Goal: Information Seeking & Learning: Compare options

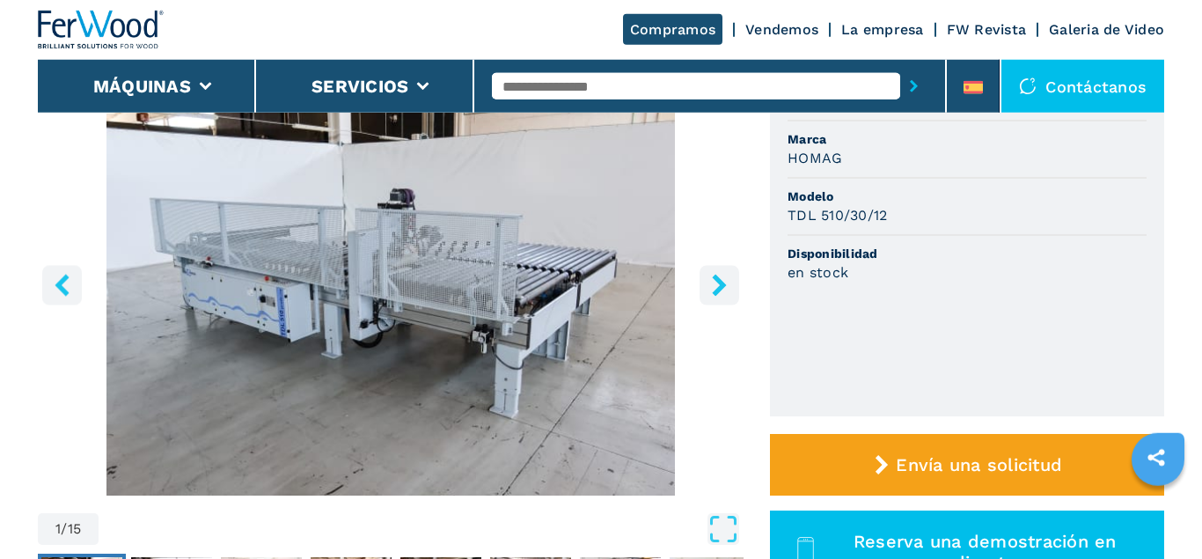
scroll to position [179, 0]
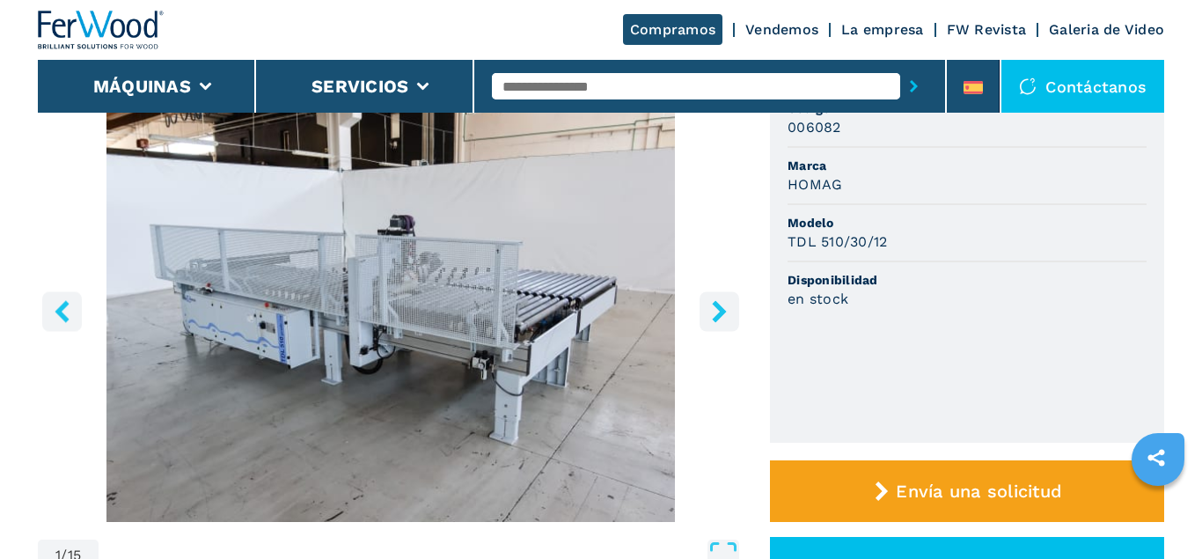
click at [721, 306] on icon "right-button" at bounding box center [719, 311] width 14 height 22
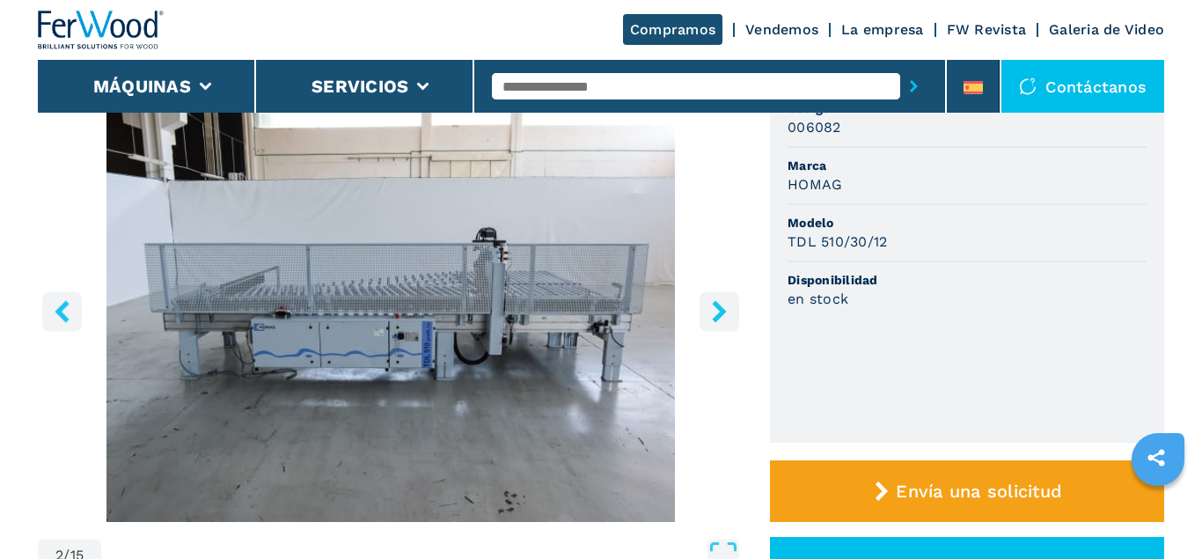
click at [716, 308] on icon "right-button" at bounding box center [719, 311] width 22 height 22
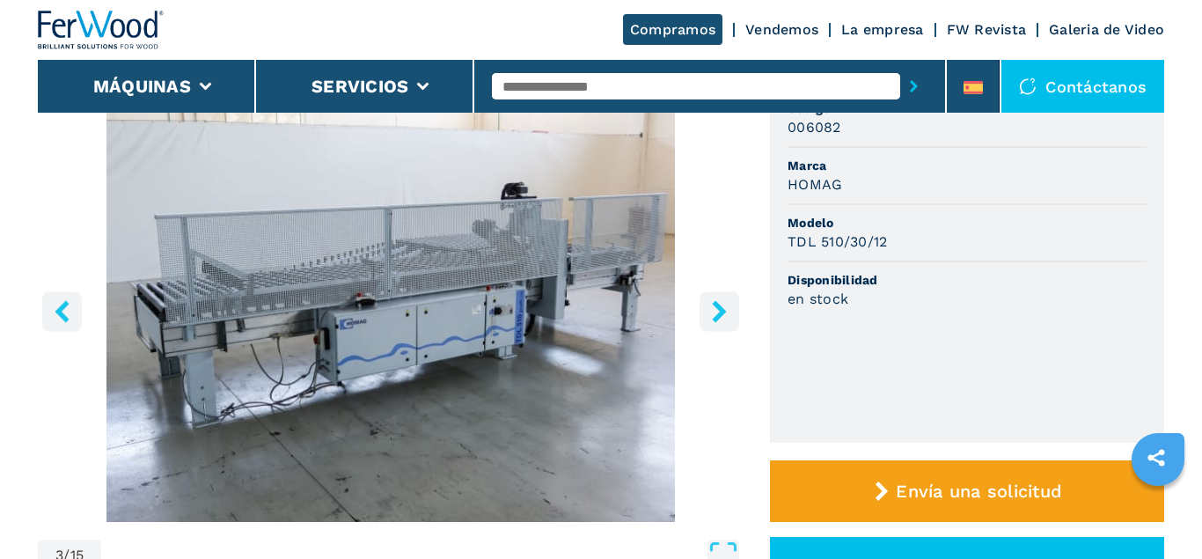
click at [716, 306] on icon "right-button" at bounding box center [719, 311] width 14 height 22
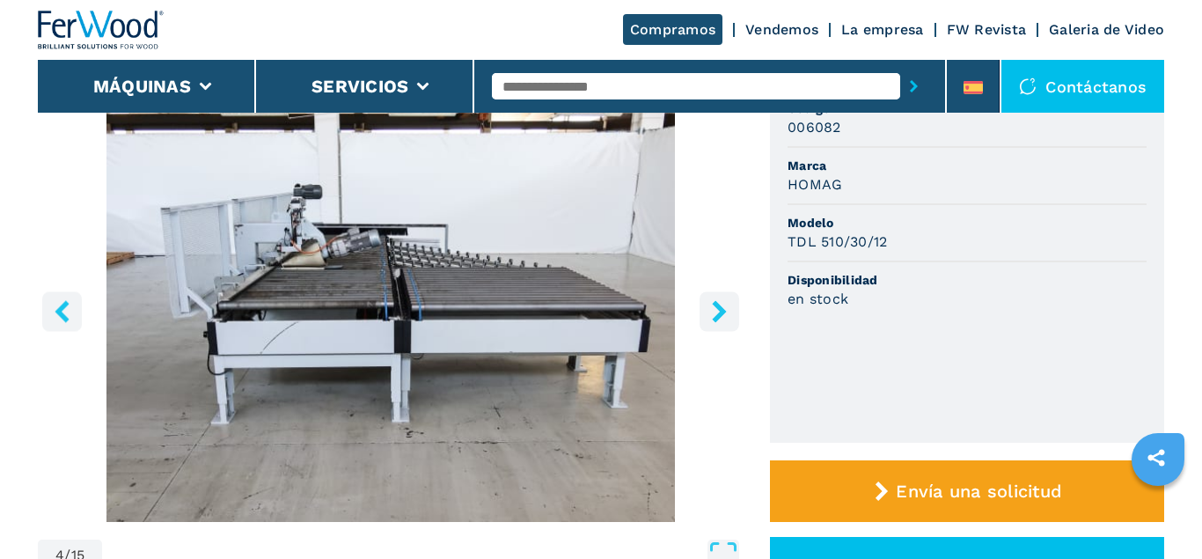
click at [716, 306] on icon "right-button" at bounding box center [719, 311] width 14 height 22
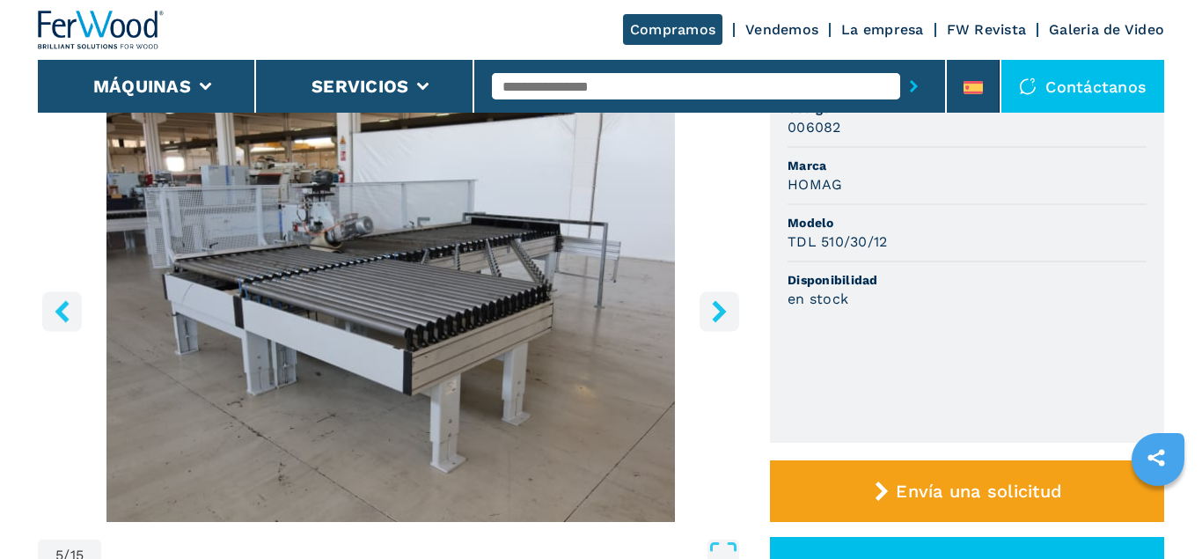
click at [716, 306] on icon "right-button" at bounding box center [719, 311] width 14 height 22
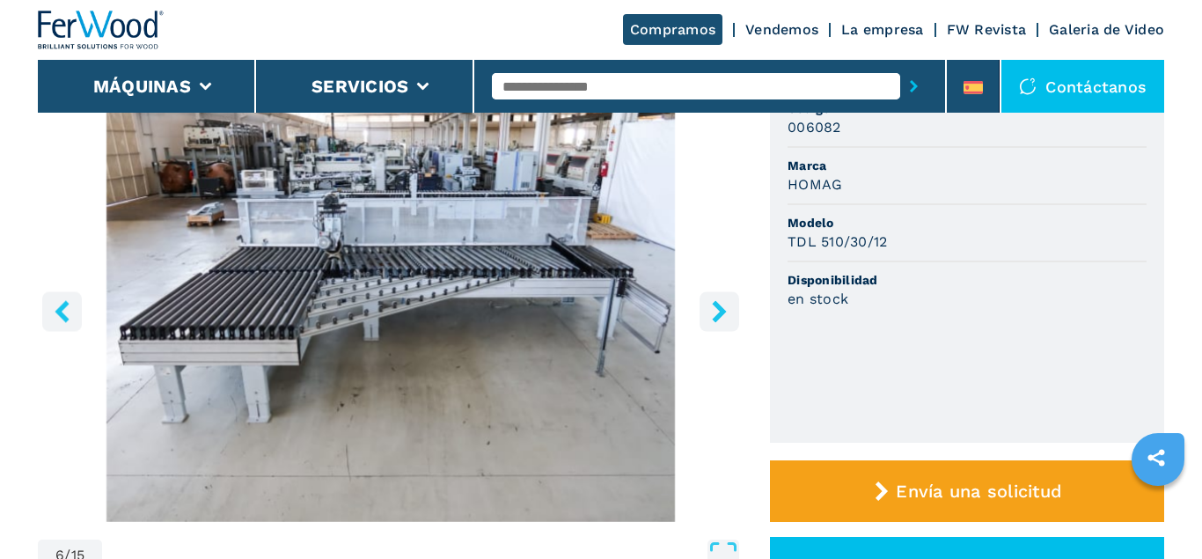
click at [716, 305] on icon "right-button" at bounding box center [719, 311] width 14 height 22
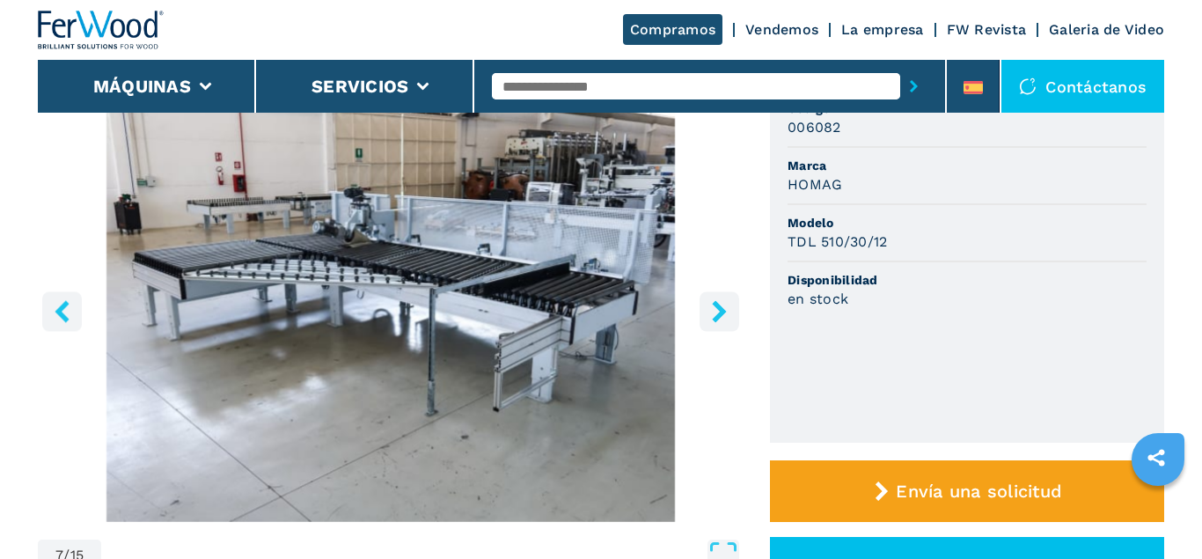
click at [716, 305] on icon "right-button" at bounding box center [719, 311] width 14 height 22
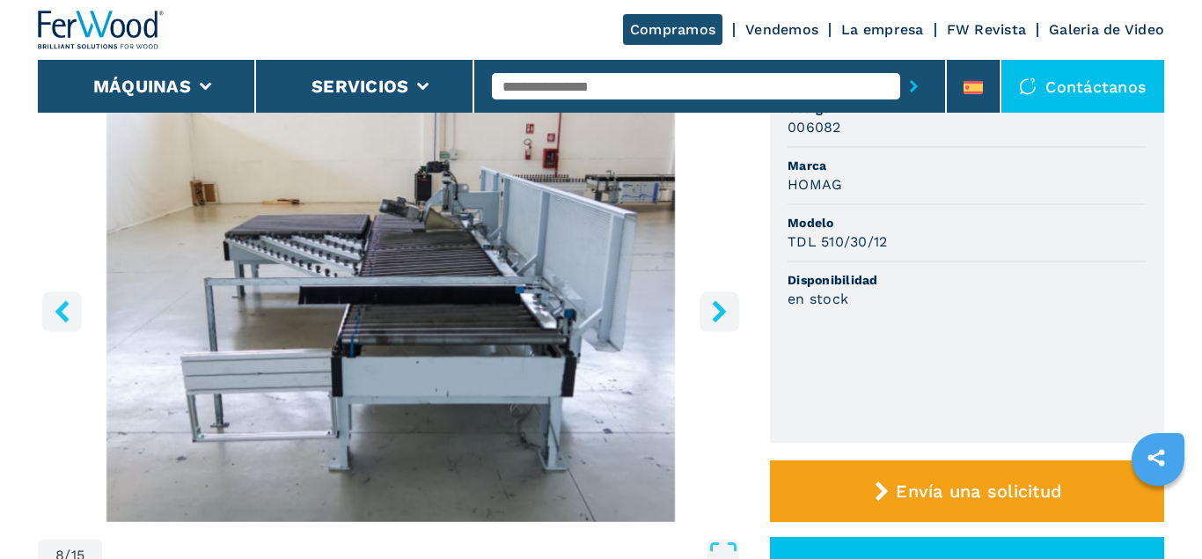
click at [716, 305] on icon "right-button" at bounding box center [719, 311] width 14 height 22
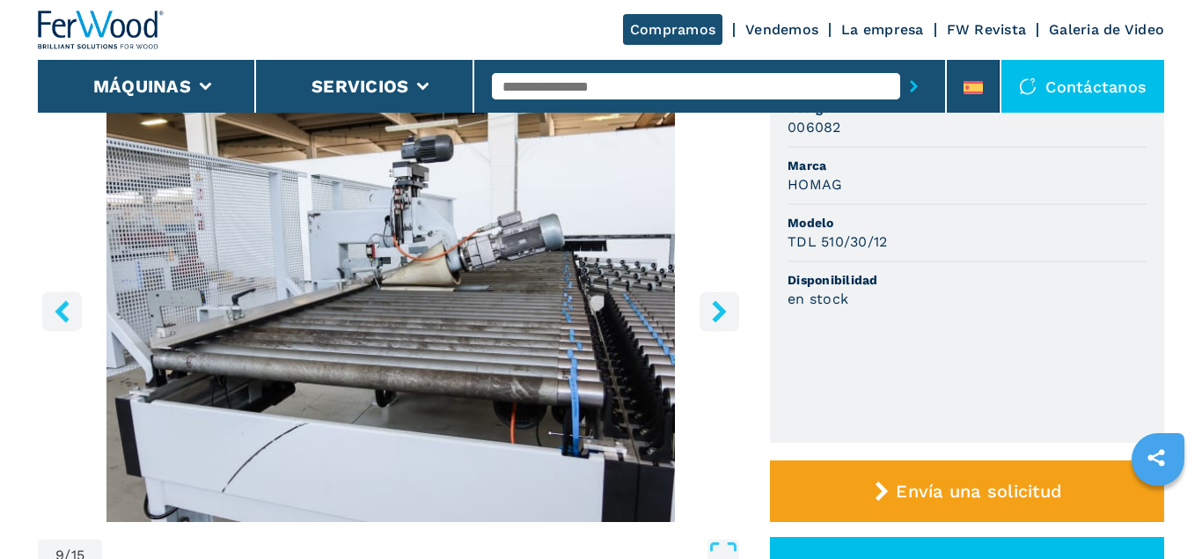
click at [716, 304] on icon "right-button" at bounding box center [719, 311] width 14 height 22
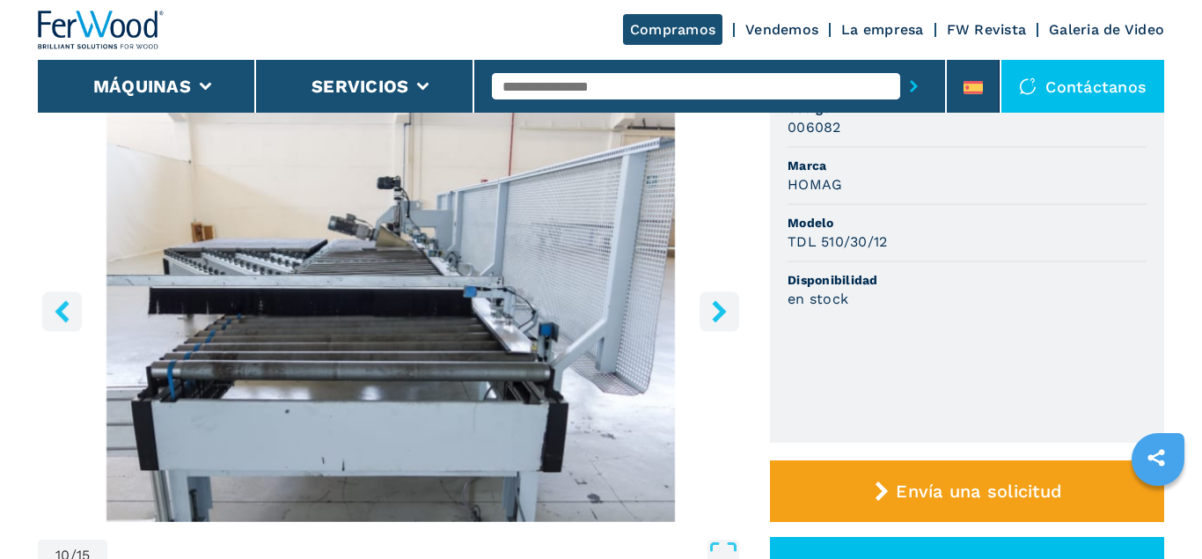
click at [716, 304] on icon "right-button" at bounding box center [719, 311] width 14 height 22
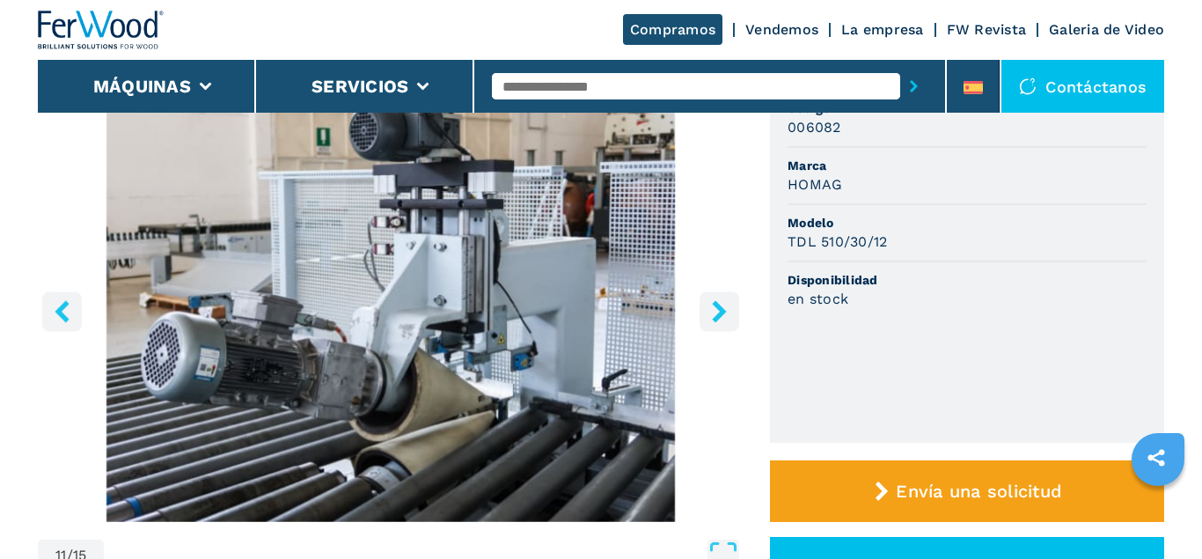
click at [716, 304] on icon "right-button" at bounding box center [719, 311] width 14 height 22
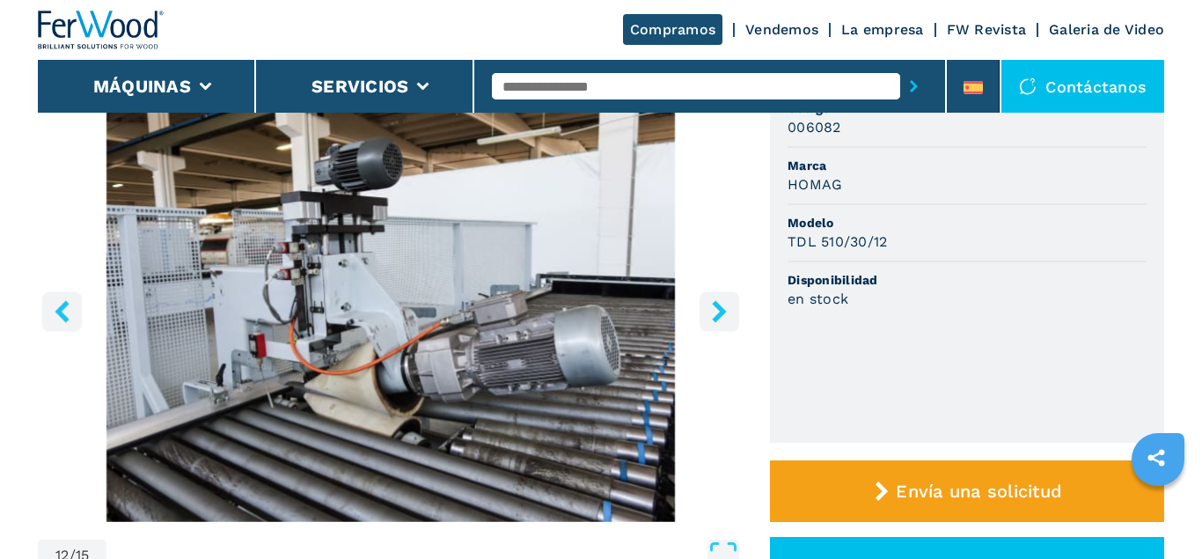
click at [716, 304] on icon "right-button" at bounding box center [719, 311] width 14 height 22
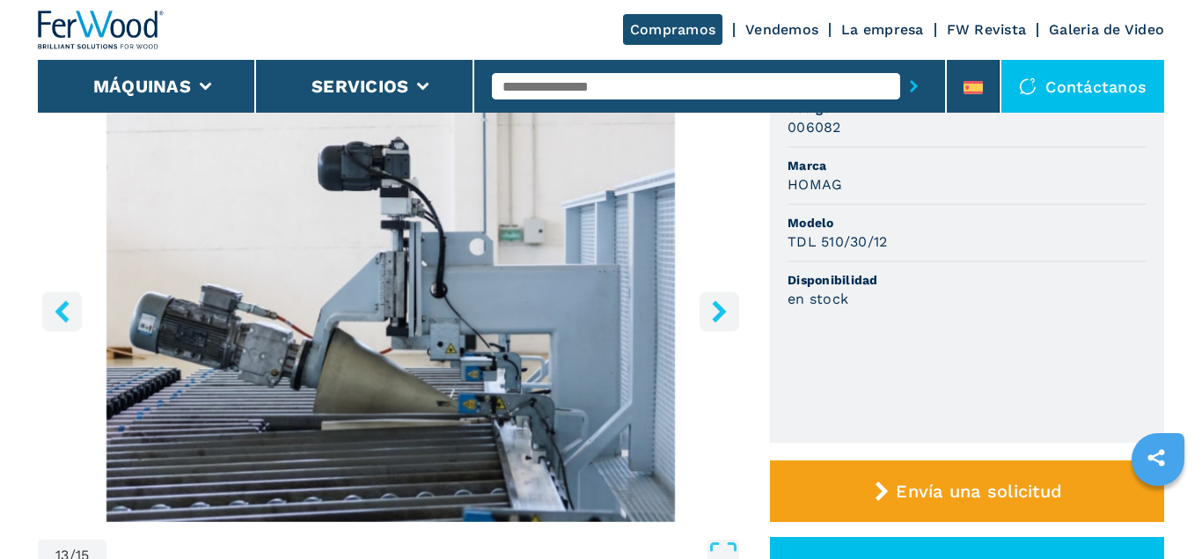
click at [716, 304] on icon "right-button" at bounding box center [719, 311] width 14 height 22
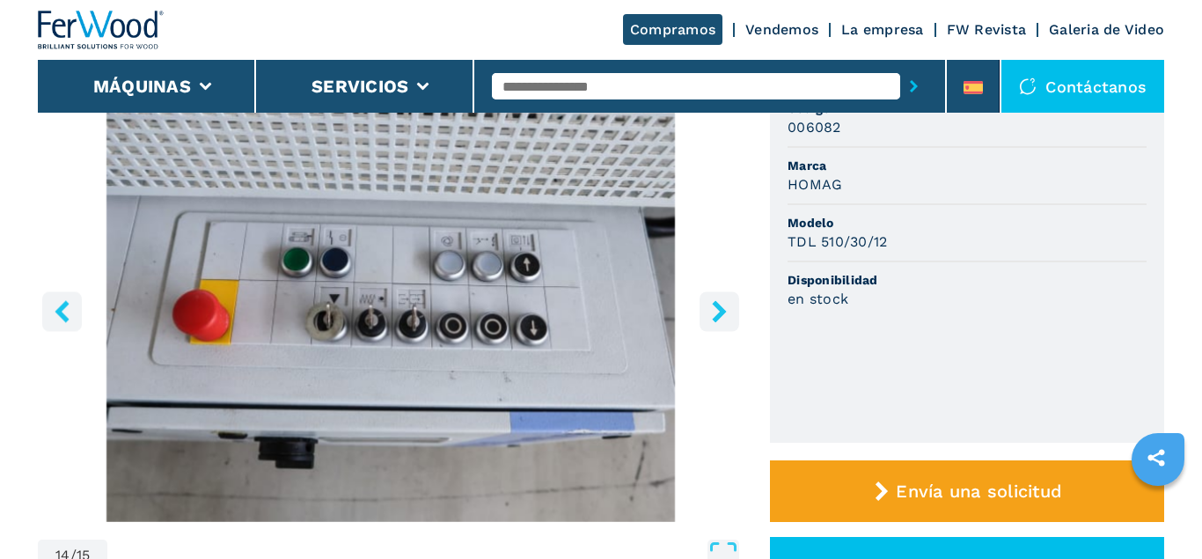
click at [716, 304] on icon "right-button" at bounding box center [719, 311] width 14 height 22
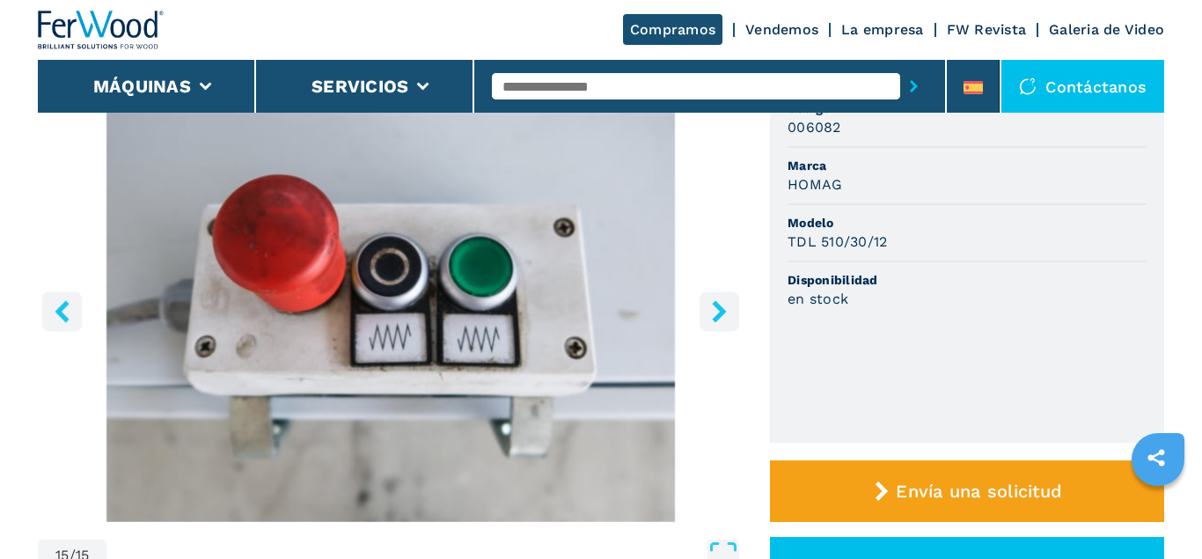
click at [716, 304] on icon "right-button" at bounding box center [719, 311] width 14 height 22
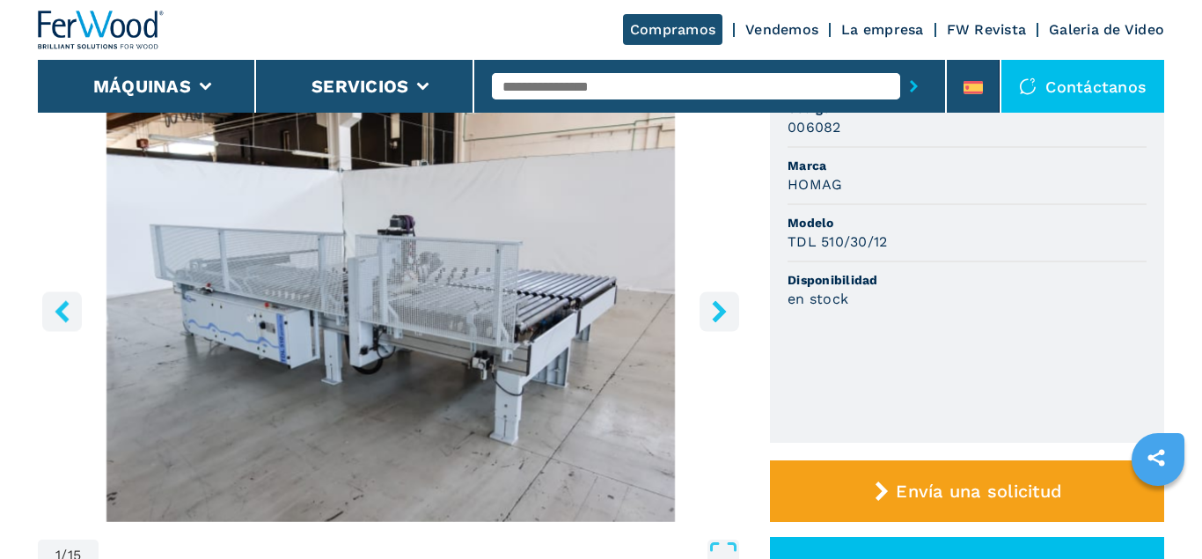
click at [716, 303] on icon "right-button" at bounding box center [719, 311] width 14 height 22
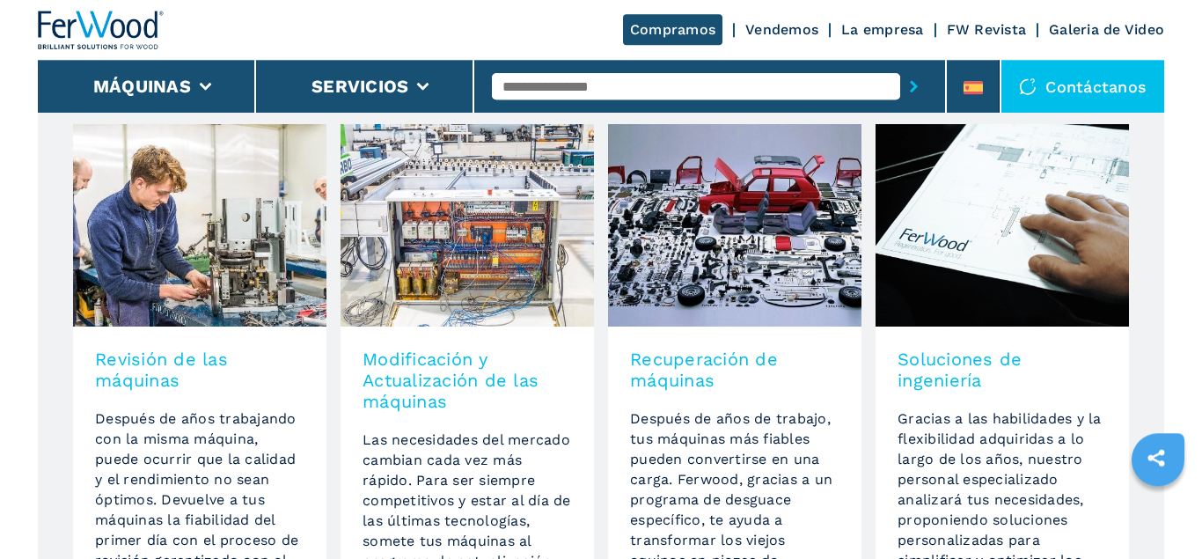
scroll to position [1167, 0]
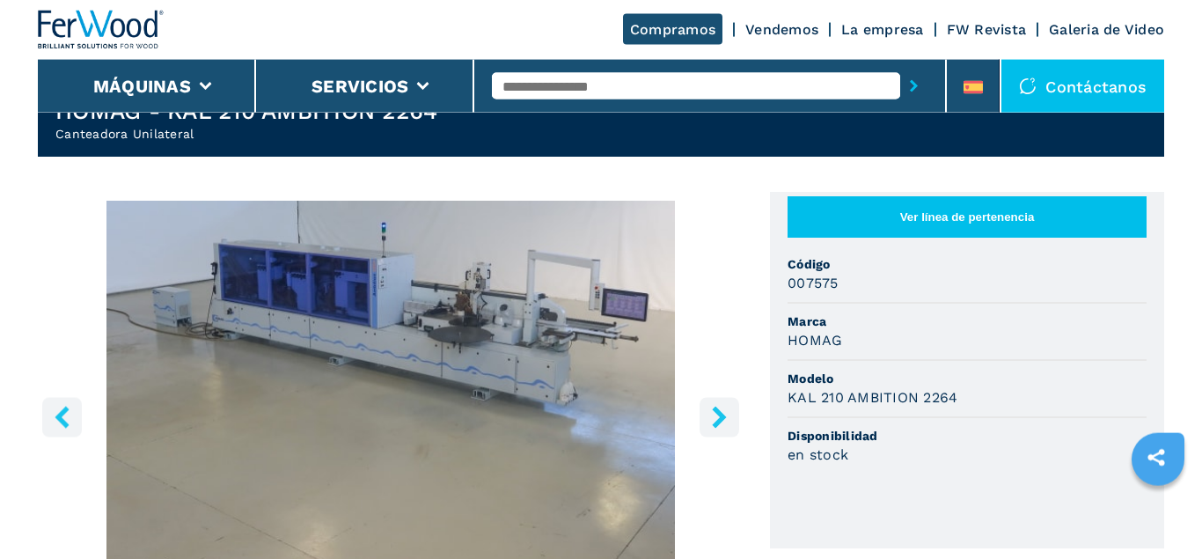
scroll to position [179, 0]
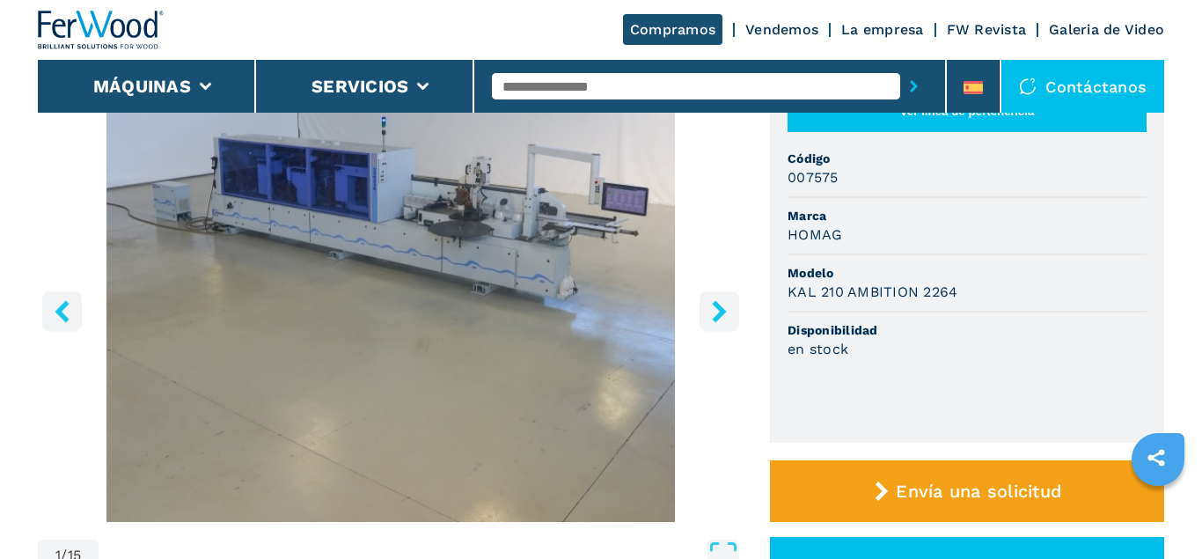
click at [723, 311] on icon "right-button" at bounding box center [719, 311] width 14 height 22
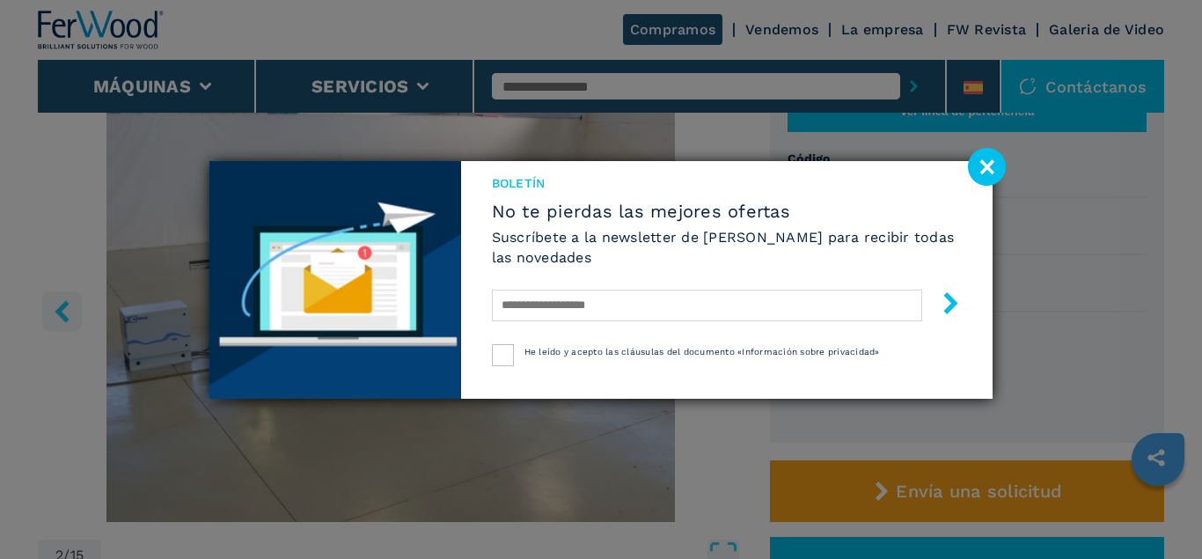
click at [993, 165] on image at bounding box center [987, 167] width 38 height 38
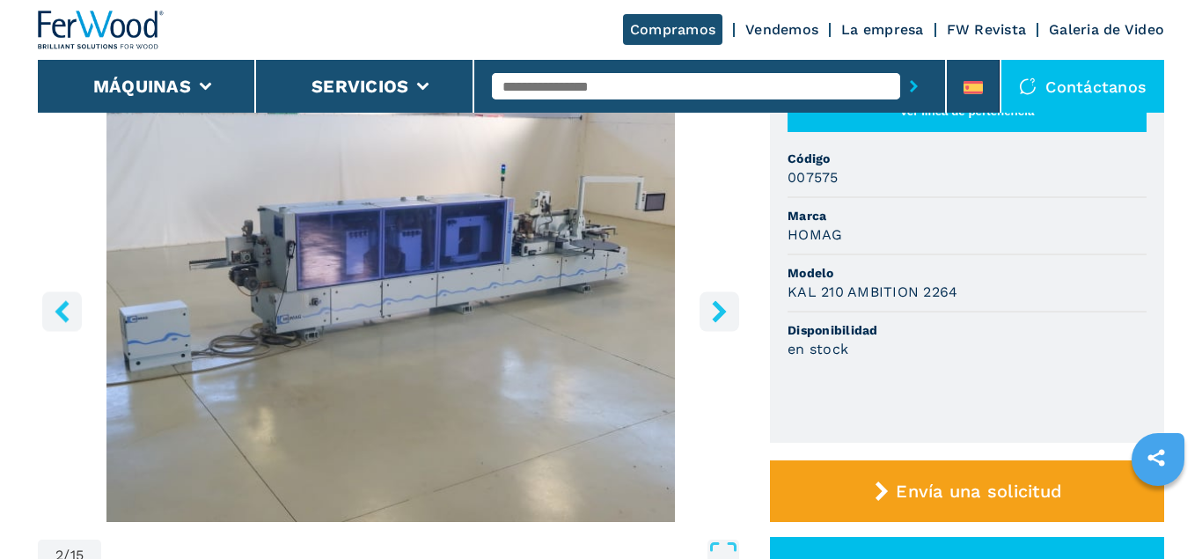
click at [714, 304] on icon "right-button" at bounding box center [719, 311] width 14 height 22
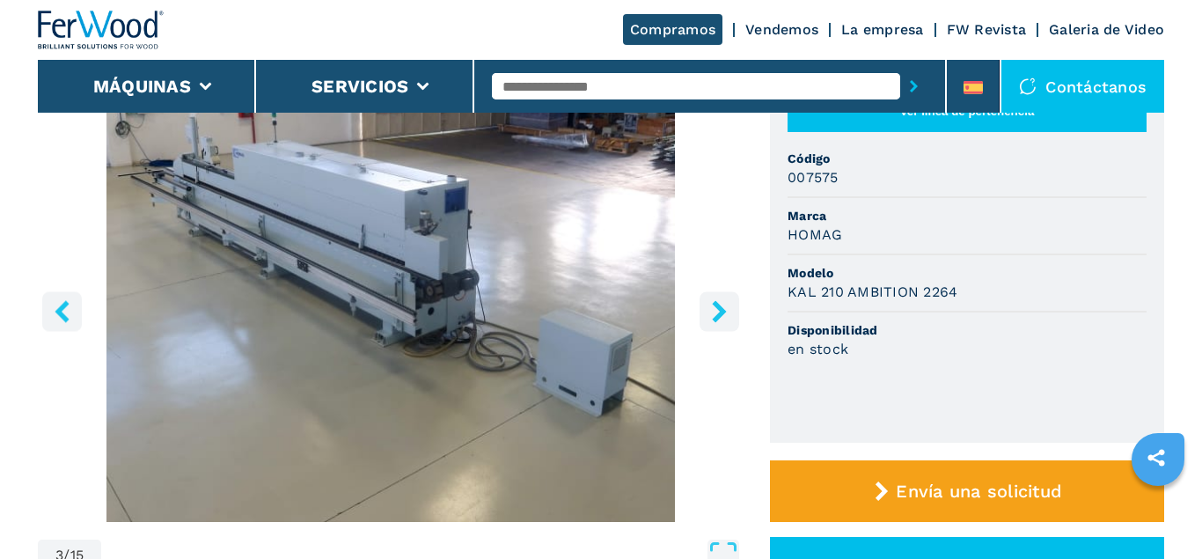
click at [714, 304] on icon "right-button" at bounding box center [719, 311] width 14 height 22
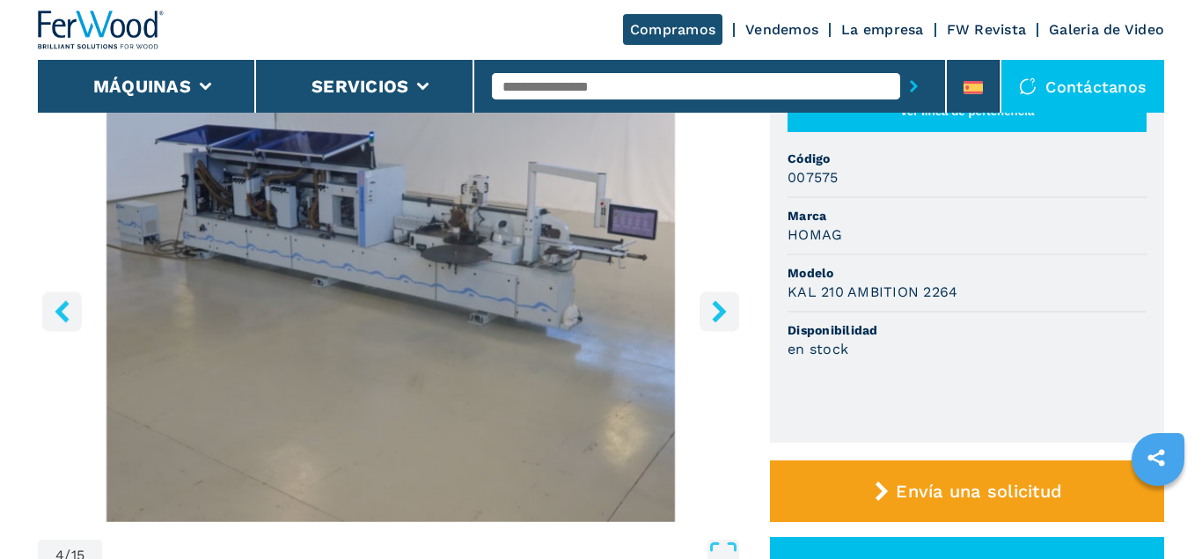
click at [65, 311] on icon "left-button" at bounding box center [62, 311] width 22 height 22
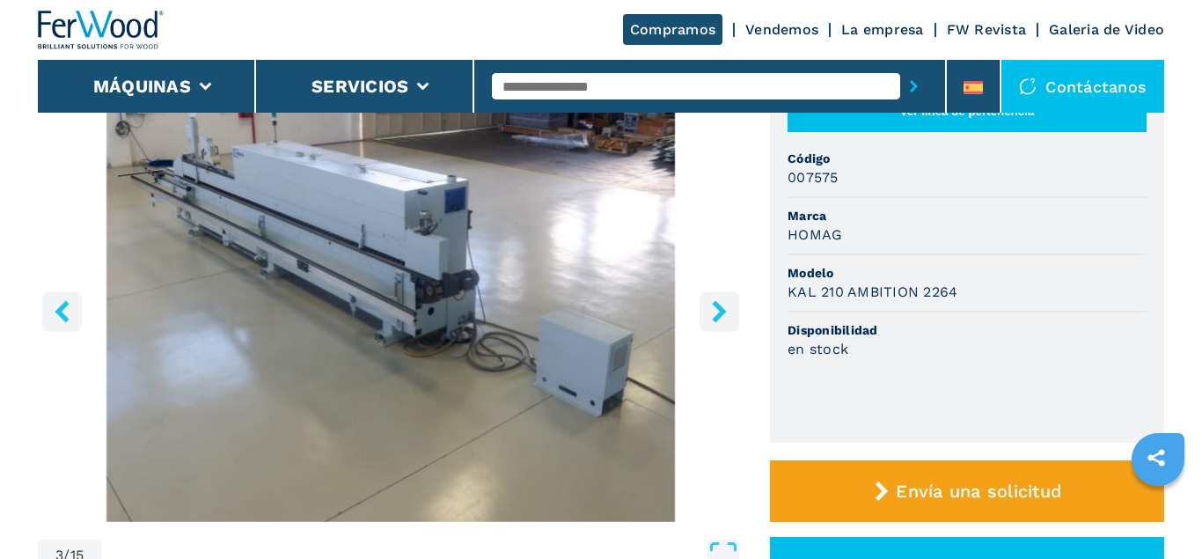
click at [714, 311] on icon "right-button" at bounding box center [719, 311] width 22 height 22
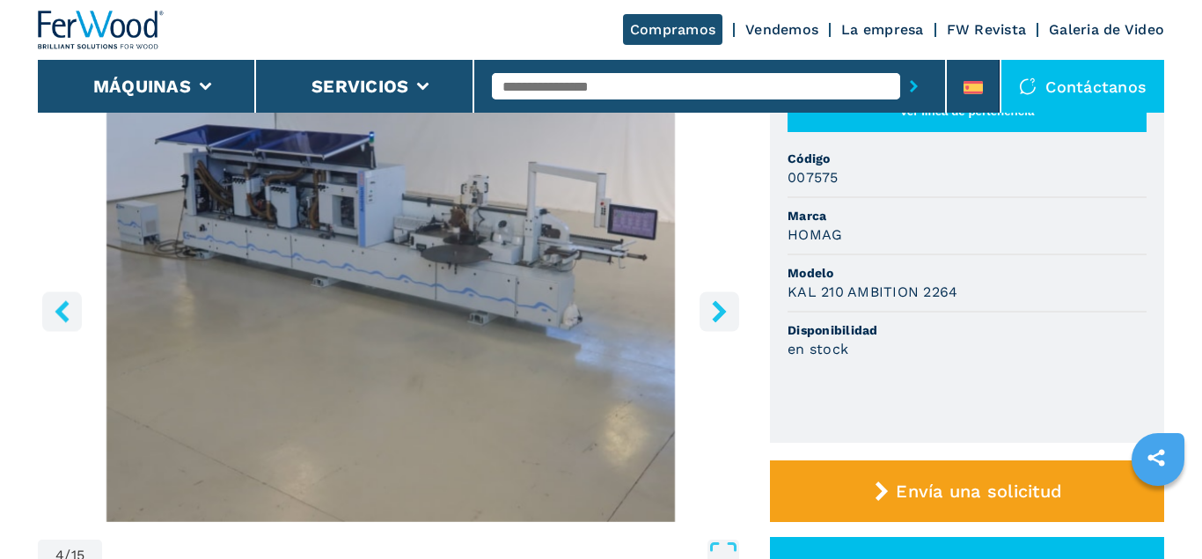
click at [714, 311] on icon "right-button" at bounding box center [719, 311] width 22 height 22
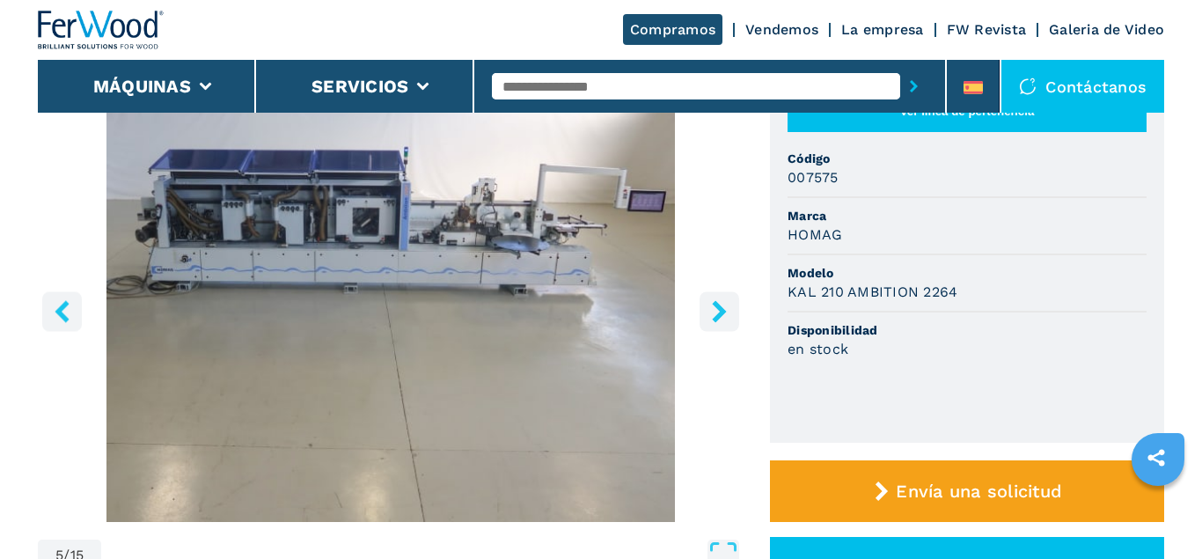
click at [714, 311] on icon "right-button" at bounding box center [719, 311] width 22 height 22
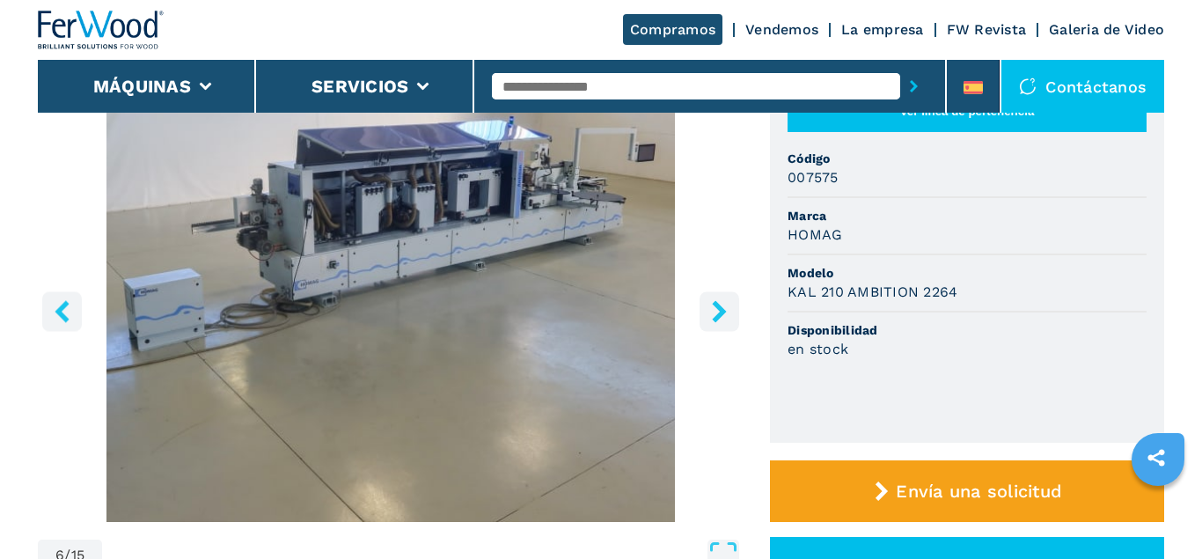
click at [714, 311] on icon "right-button" at bounding box center [719, 311] width 22 height 22
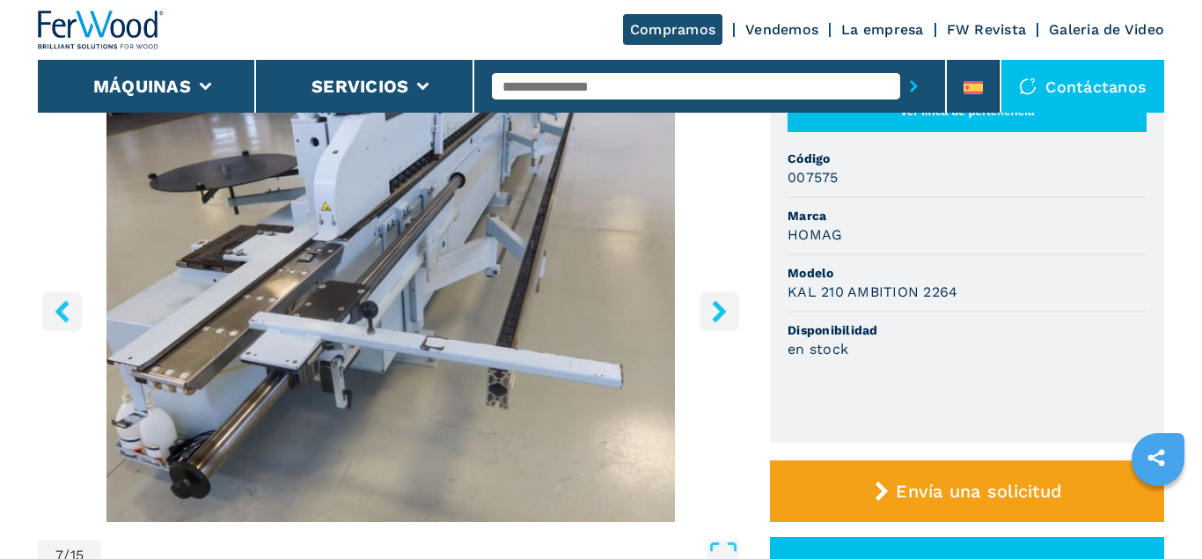
click at [714, 311] on icon "right-button" at bounding box center [719, 311] width 22 height 22
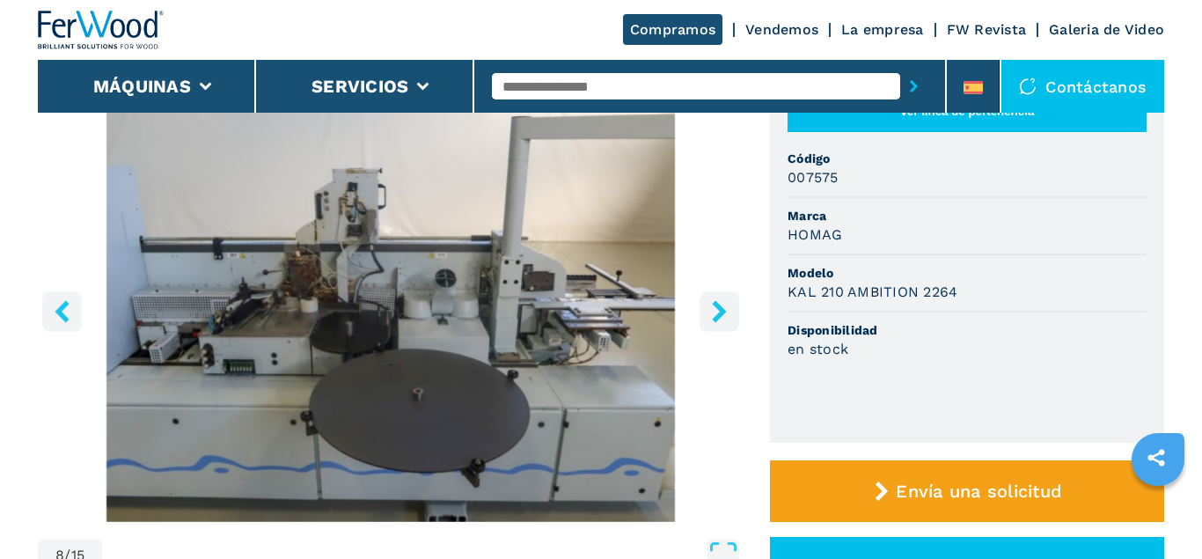
click at [714, 311] on icon "right-button" at bounding box center [719, 311] width 22 height 22
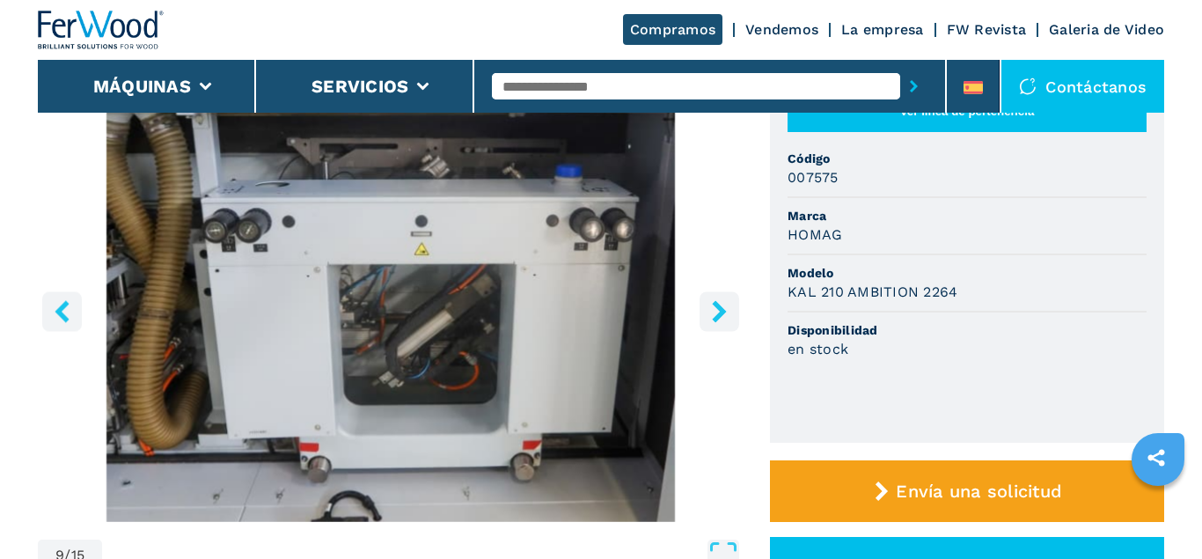
click at [714, 311] on icon "right-button" at bounding box center [719, 311] width 22 height 22
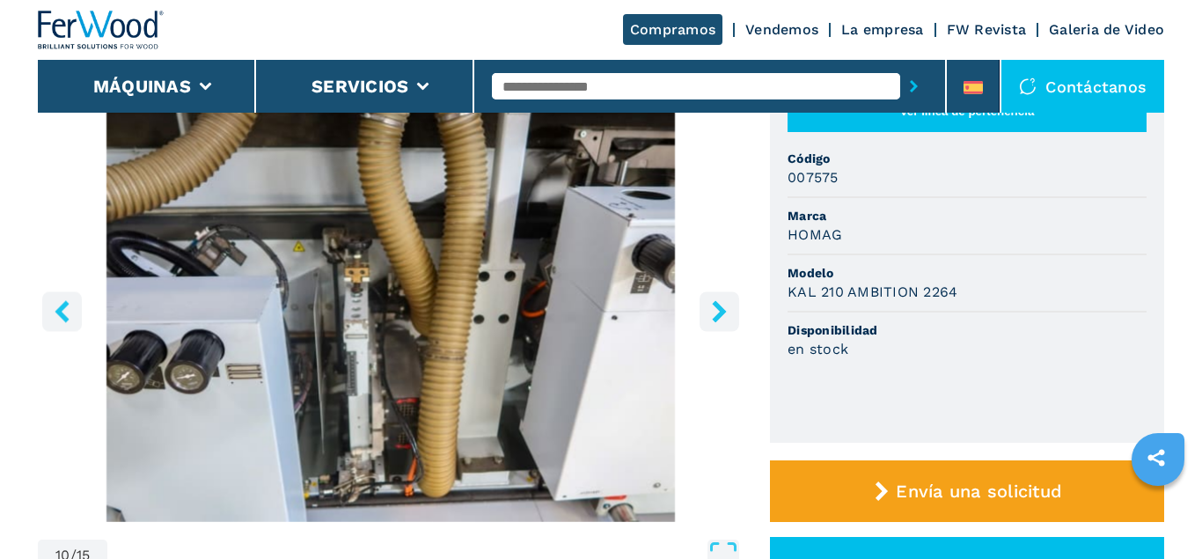
click at [714, 311] on icon "right-button" at bounding box center [719, 311] width 22 height 22
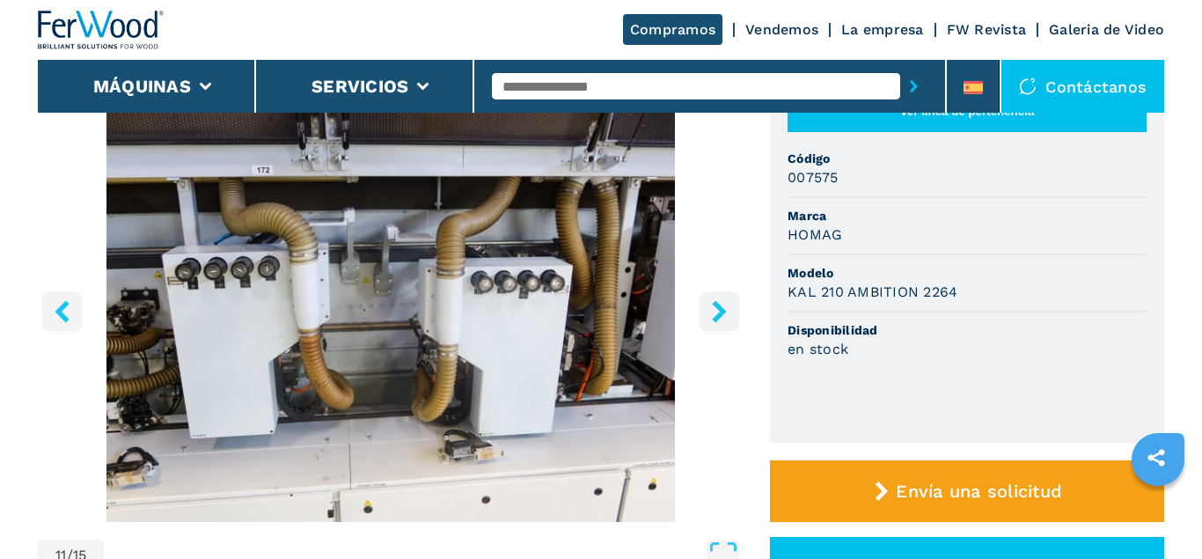
click at [714, 311] on icon "right-button" at bounding box center [719, 311] width 22 height 22
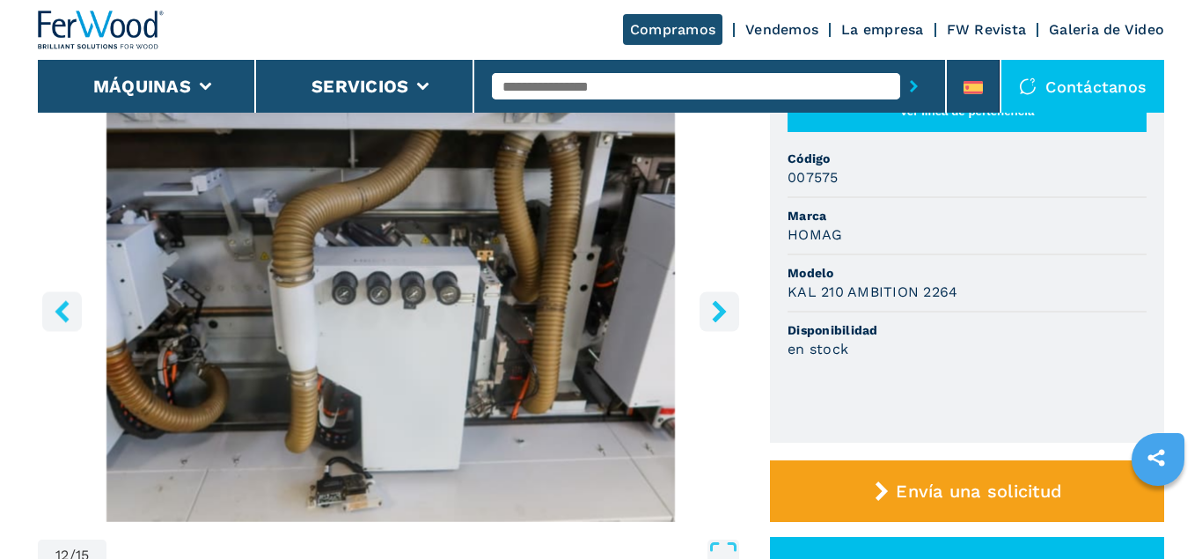
click at [714, 311] on icon "right-button" at bounding box center [719, 311] width 22 height 22
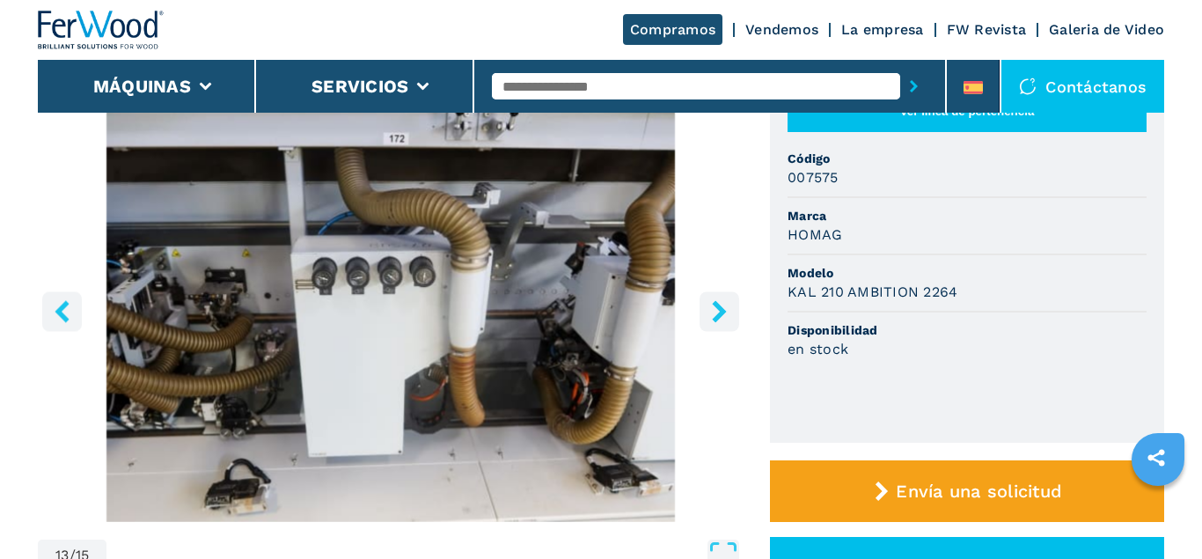
click at [714, 311] on icon "right-button" at bounding box center [719, 311] width 22 height 22
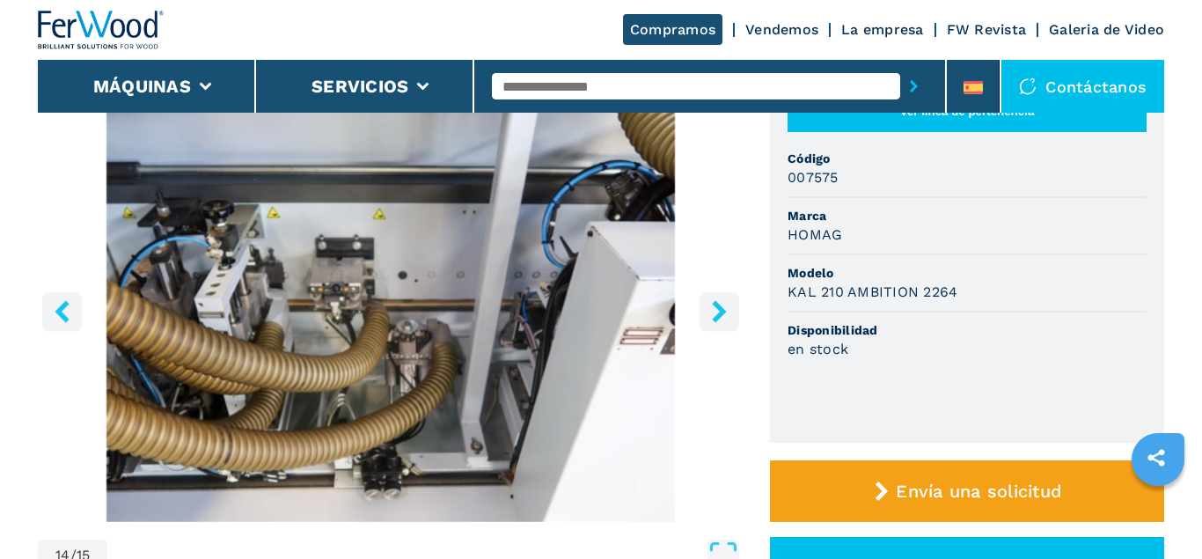
click at [714, 311] on icon "right-button" at bounding box center [719, 311] width 22 height 22
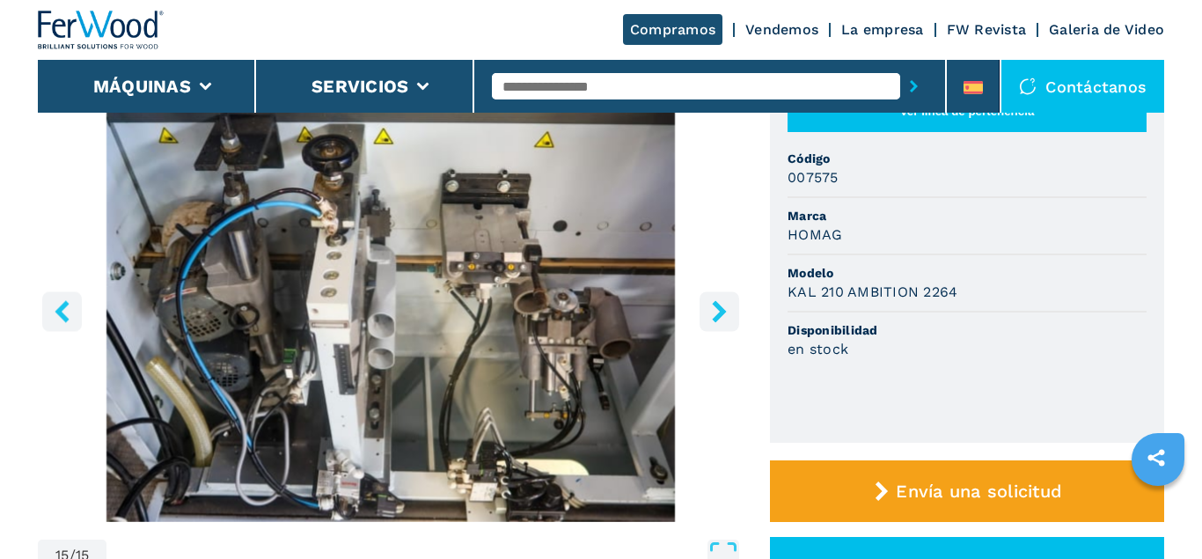
click at [714, 311] on icon "right-button" at bounding box center [719, 311] width 22 height 22
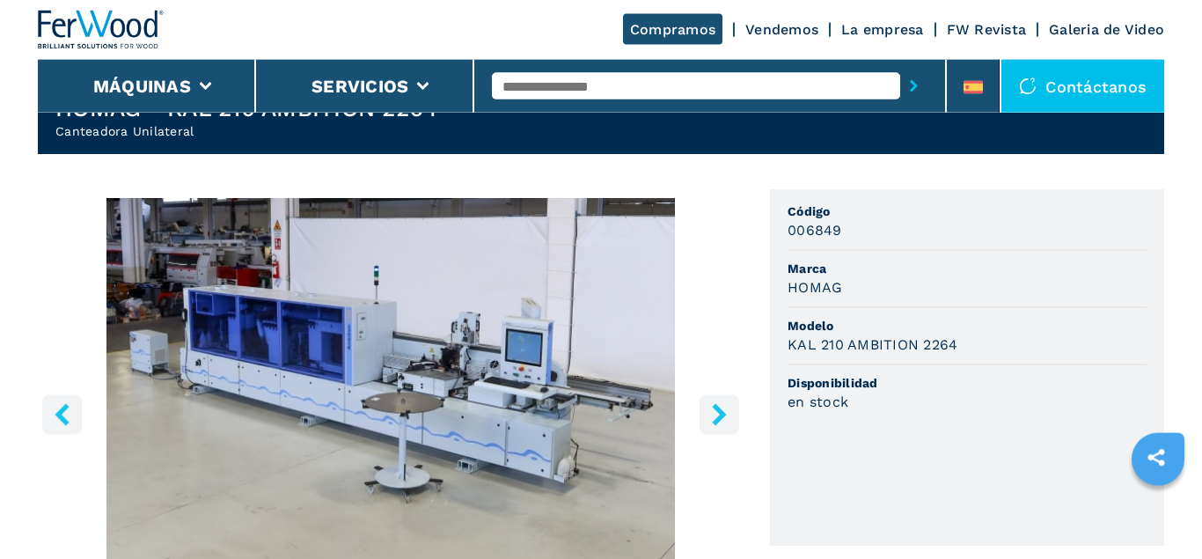
scroll to position [90, 0]
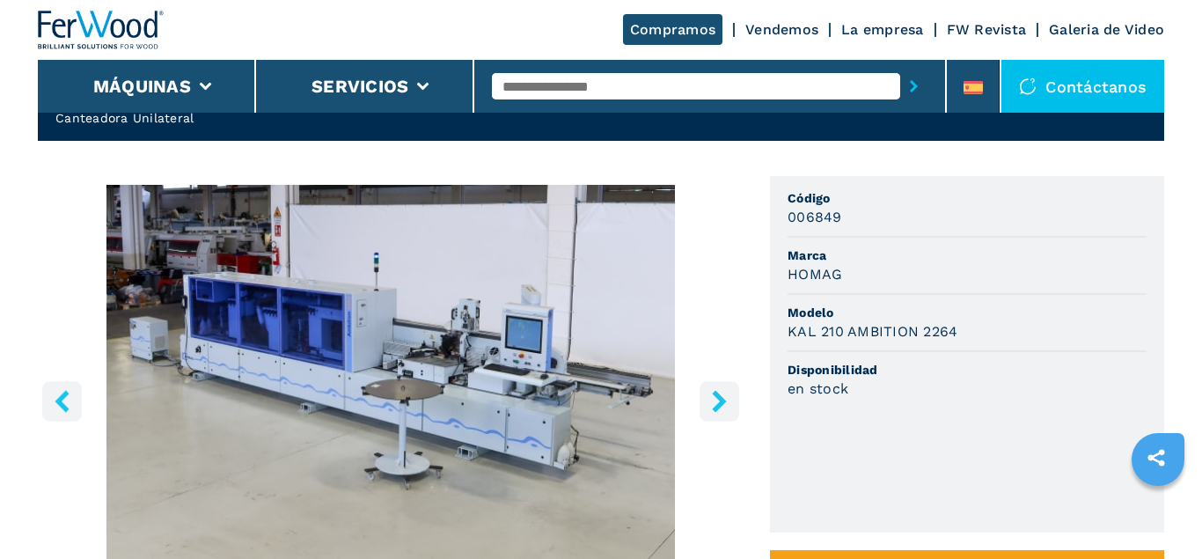
click at [722, 392] on icon "right-button" at bounding box center [719, 401] width 22 height 22
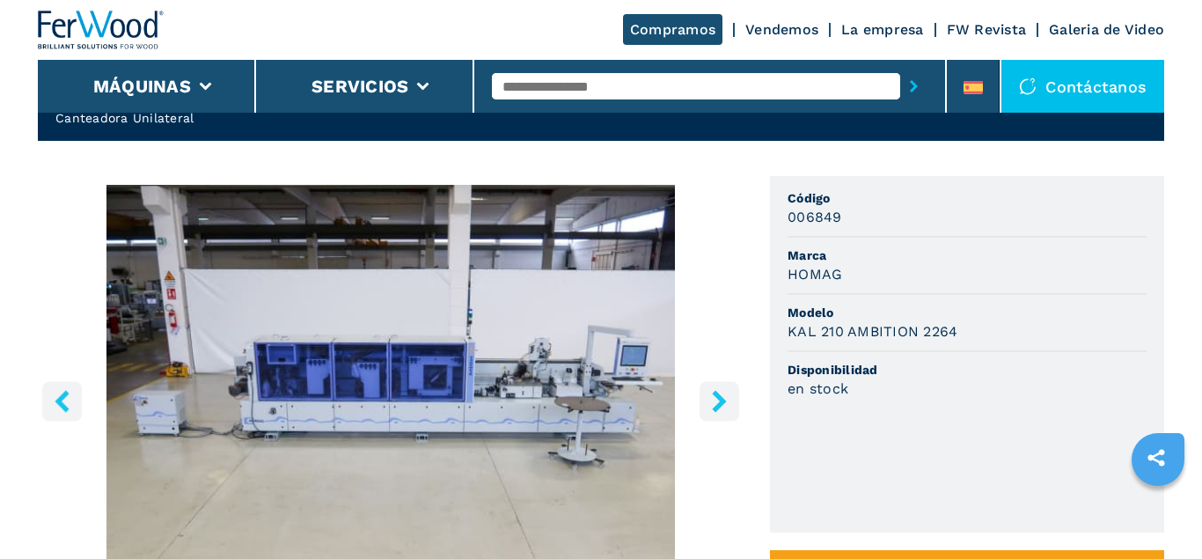
click at [722, 392] on icon "right-button" at bounding box center [719, 401] width 22 height 22
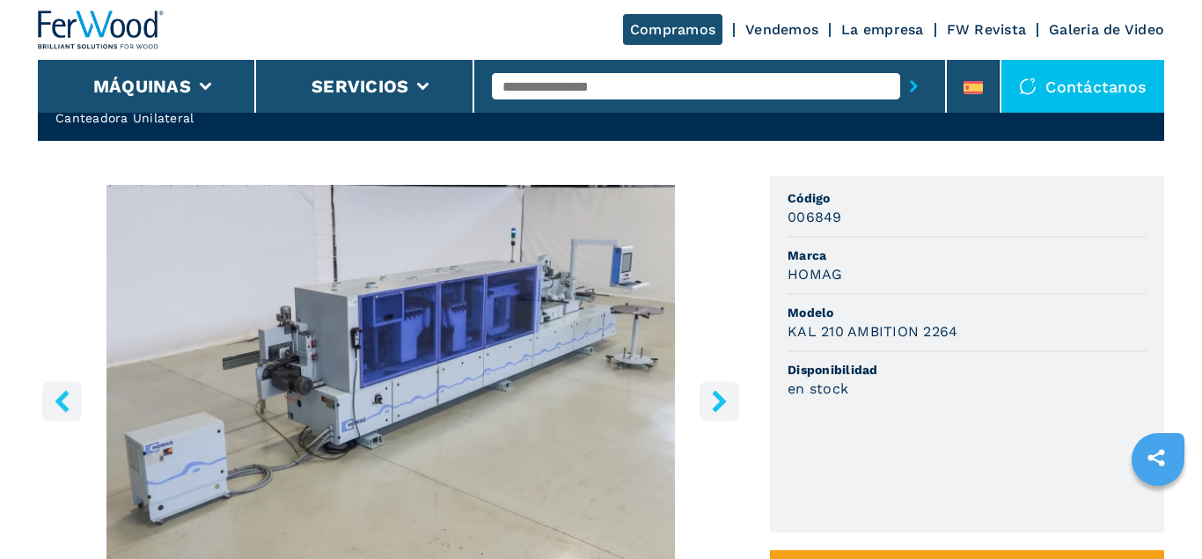
click at [722, 392] on icon "right-button" at bounding box center [719, 401] width 22 height 22
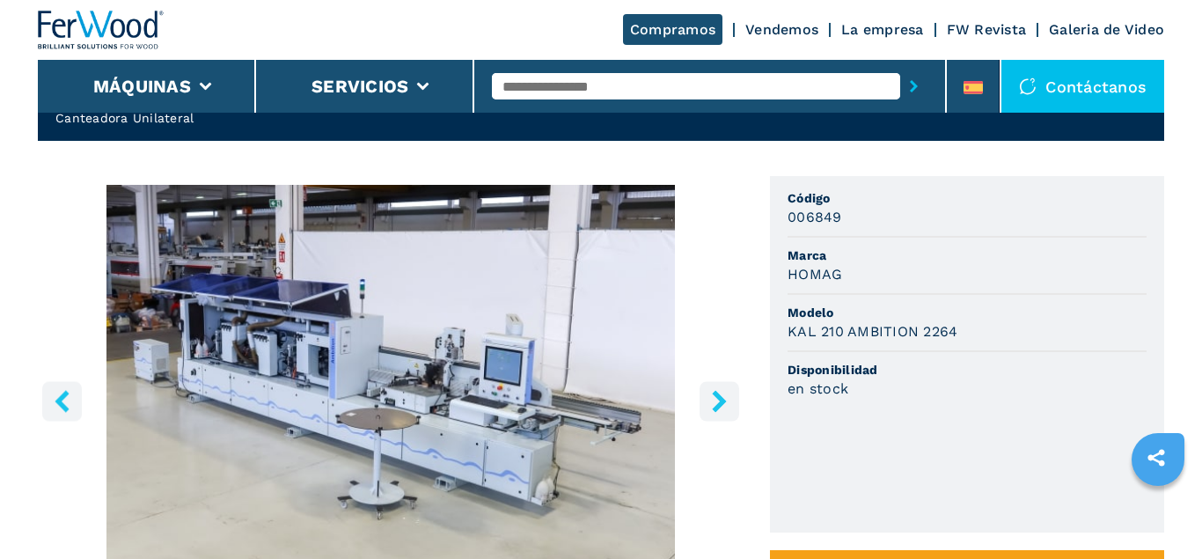
click at [722, 392] on icon "right-button" at bounding box center [719, 401] width 22 height 22
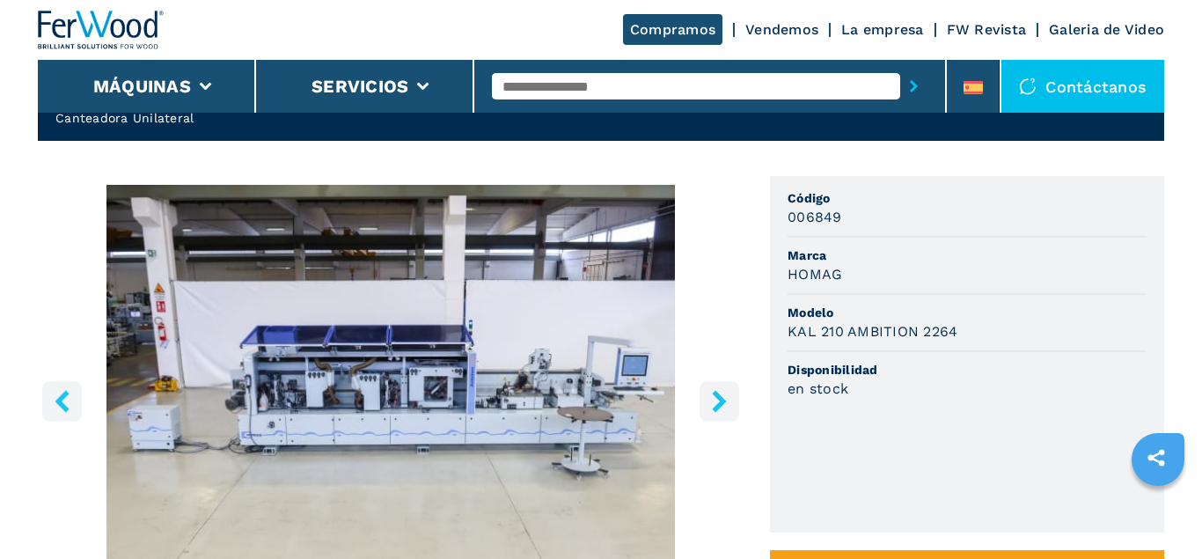
click at [722, 392] on icon "right-button" at bounding box center [719, 401] width 22 height 22
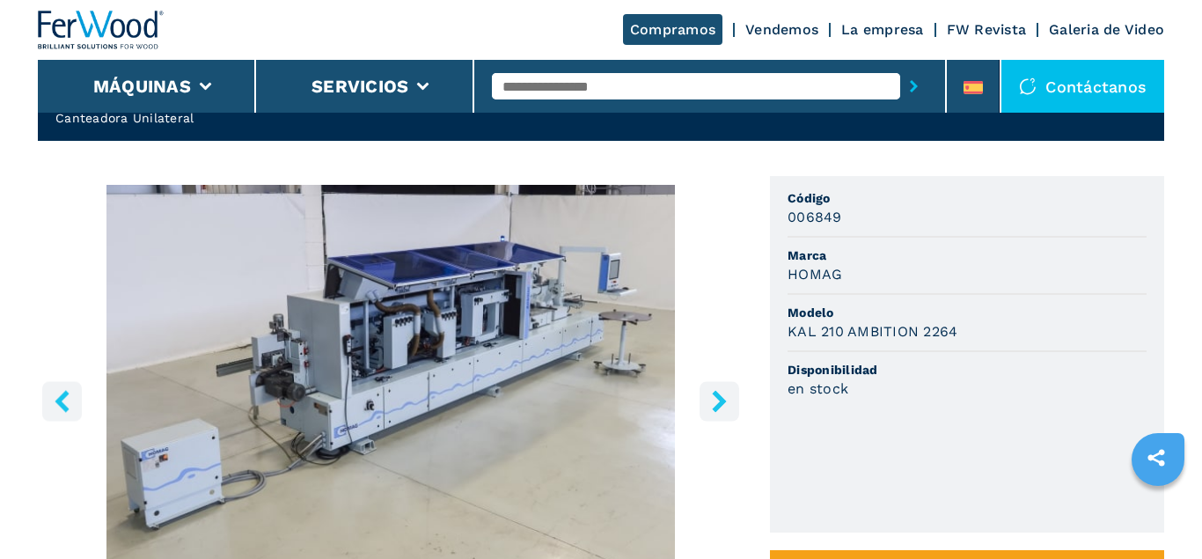
click at [722, 392] on icon "right-button" at bounding box center [719, 401] width 22 height 22
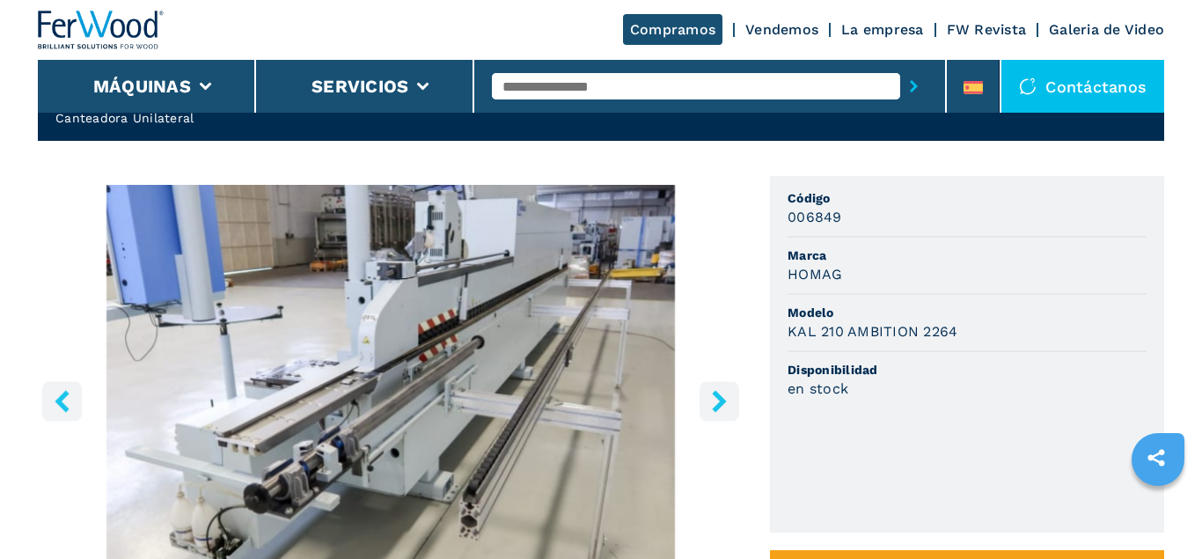
click at [710, 399] on icon "right-button" at bounding box center [719, 401] width 22 height 22
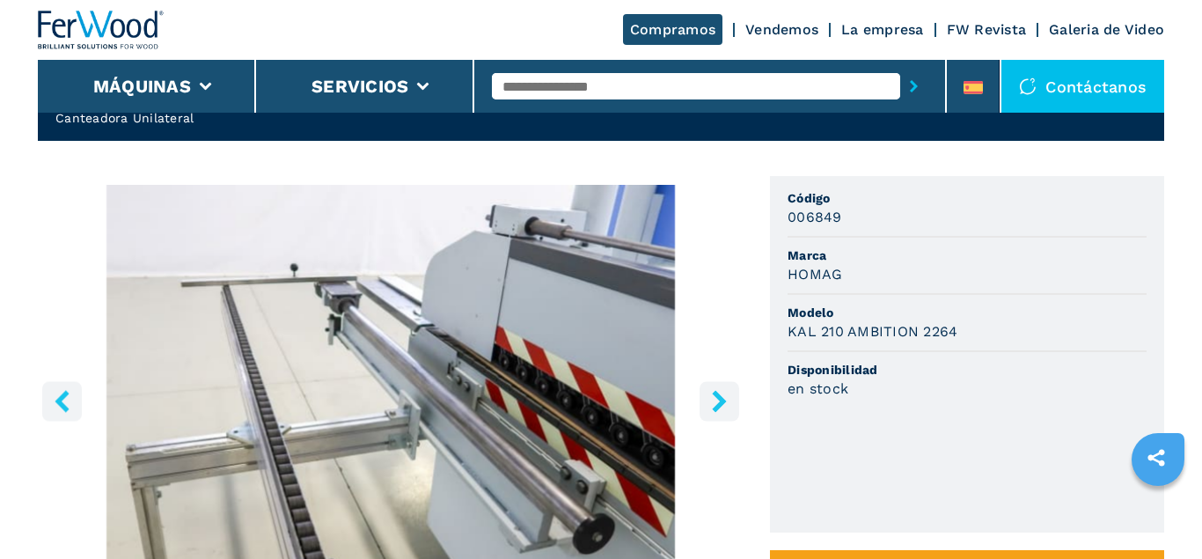
click at [710, 399] on icon "right-button" at bounding box center [719, 401] width 22 height 22
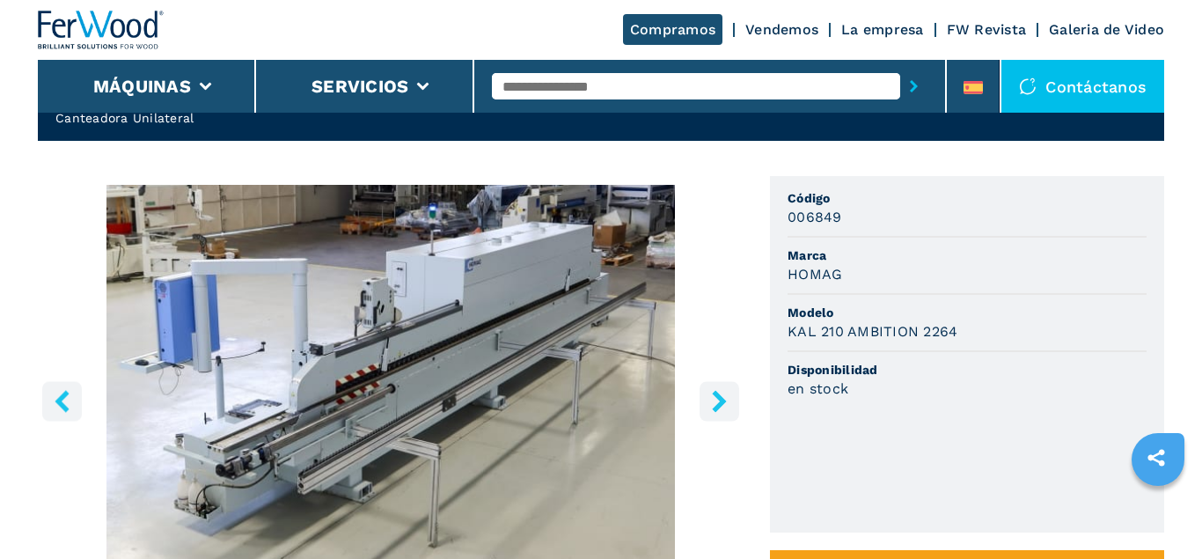
click at [710, 399] on icon "right-button" at bounding box center [719, 401] width 22 height 22
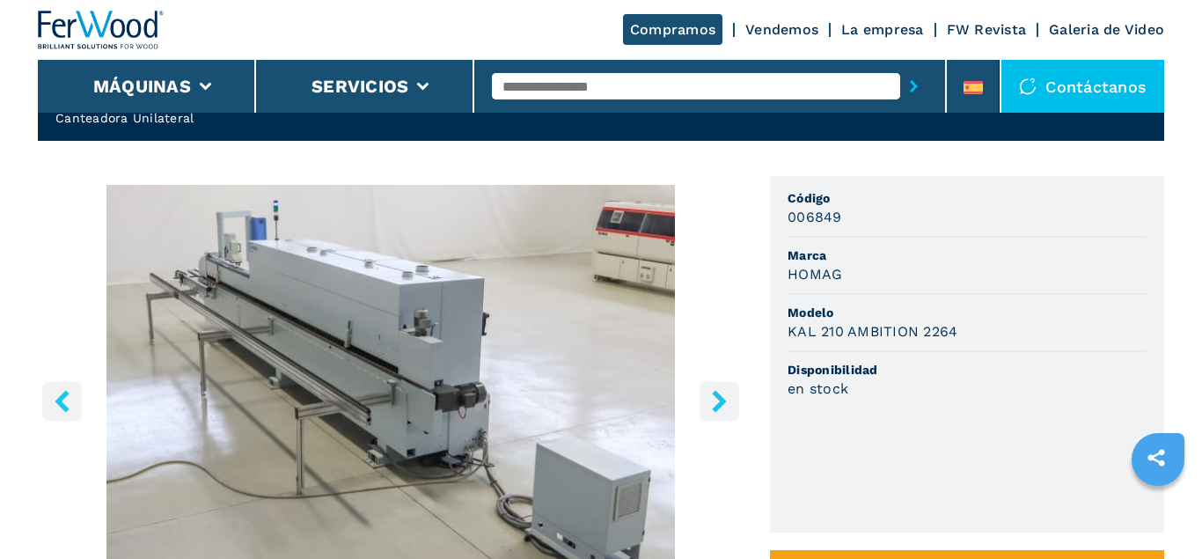
click at [710, 399] on icon "right-button" at bounding box center [719, 401] width 22 height 22
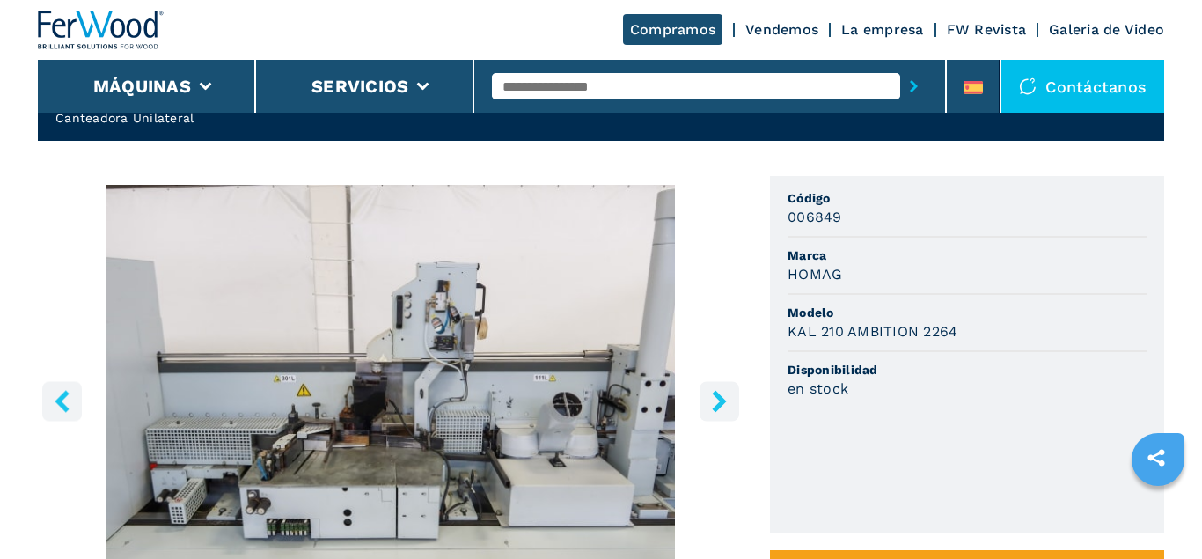
click at [710, 399] on icon "right-button" at bounding box center [719, 401] width 22 height 22
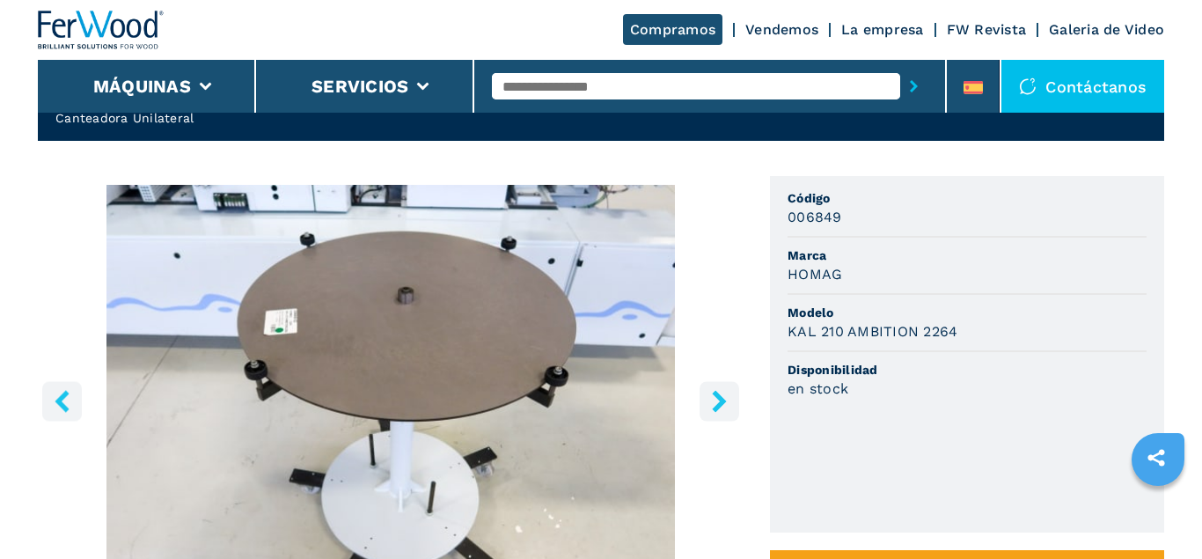
click at [710, 399] on icon "right-button" at bounding box center [719, 401] width 22 height 22
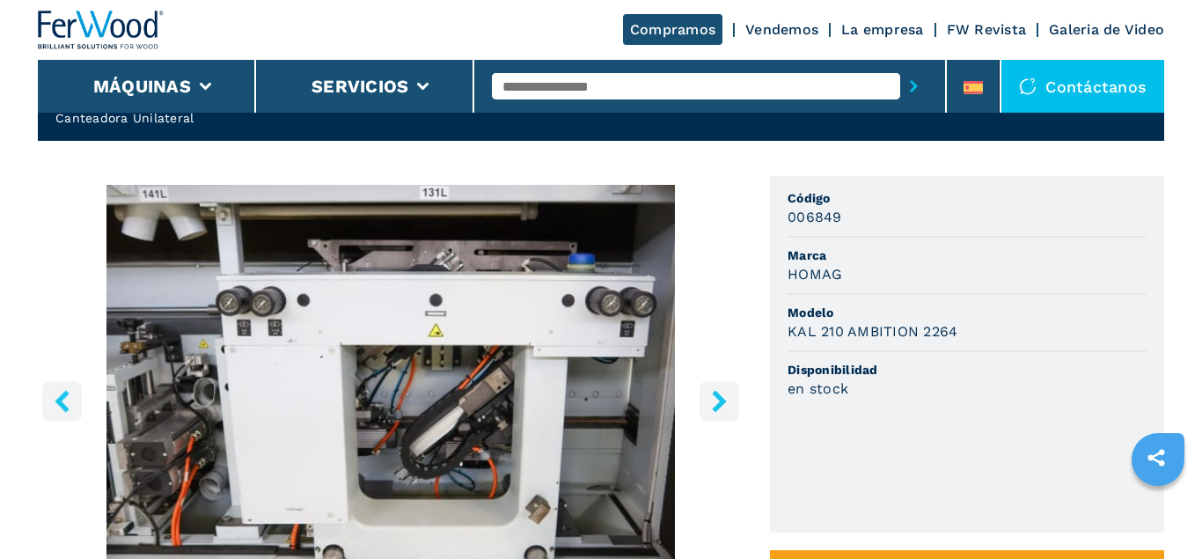
click at [710, 399] on icon "right-button" at bounding box center [719, 401] width 22 height 22
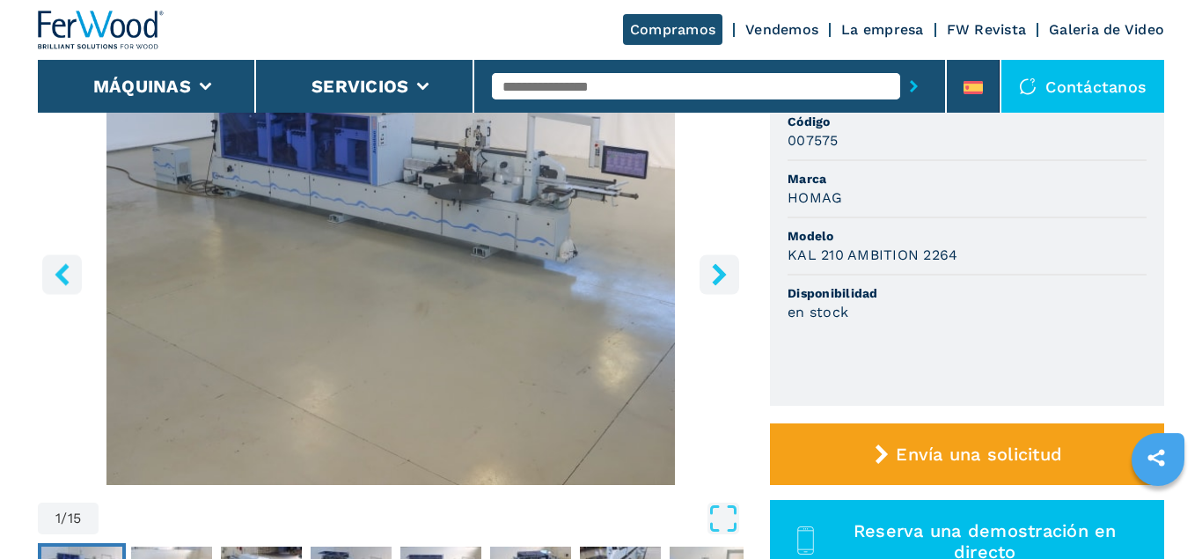
scroll to position [179, 0]
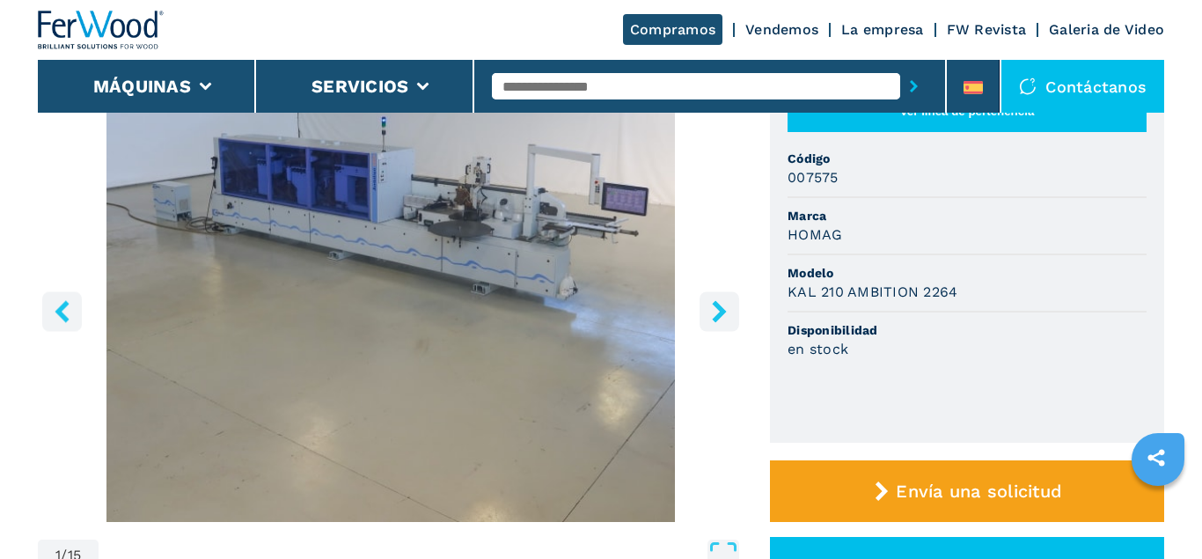
click at [707, 316] on button "right-button" at bounding box center [720, 311] width 40 height 40
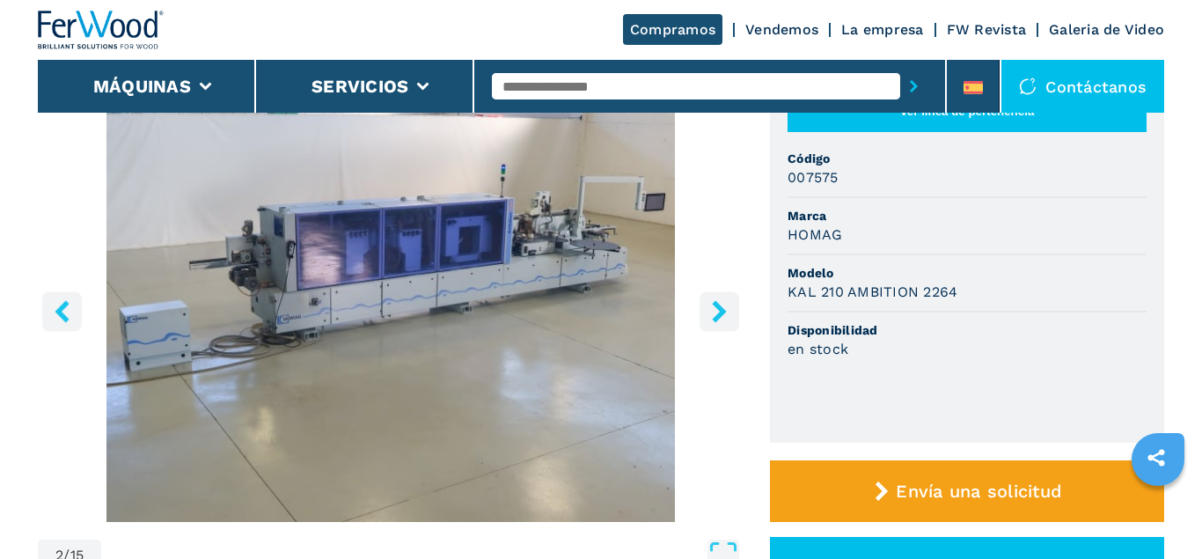
click at [709, 311] on icon "right-button" at bounding box center [719, 311] width 22 height 22
click at [714, 310] on icon "right-button" at bounding box center [719, 311] width 22 height 22
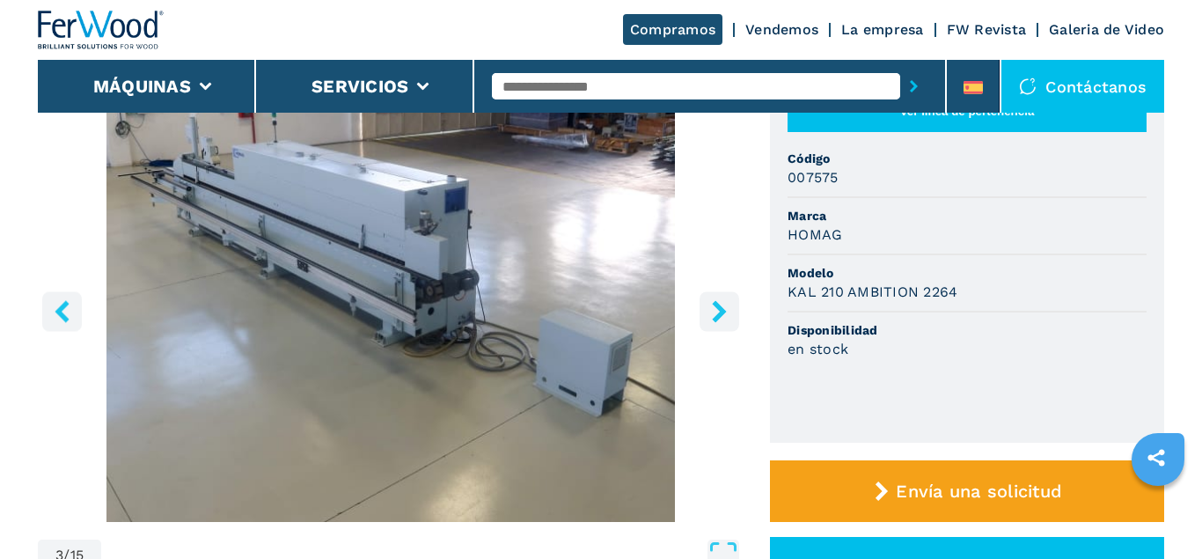
click at [722, 309] on icon "right-button" at bounding box center [719, 311] width 14 height 22
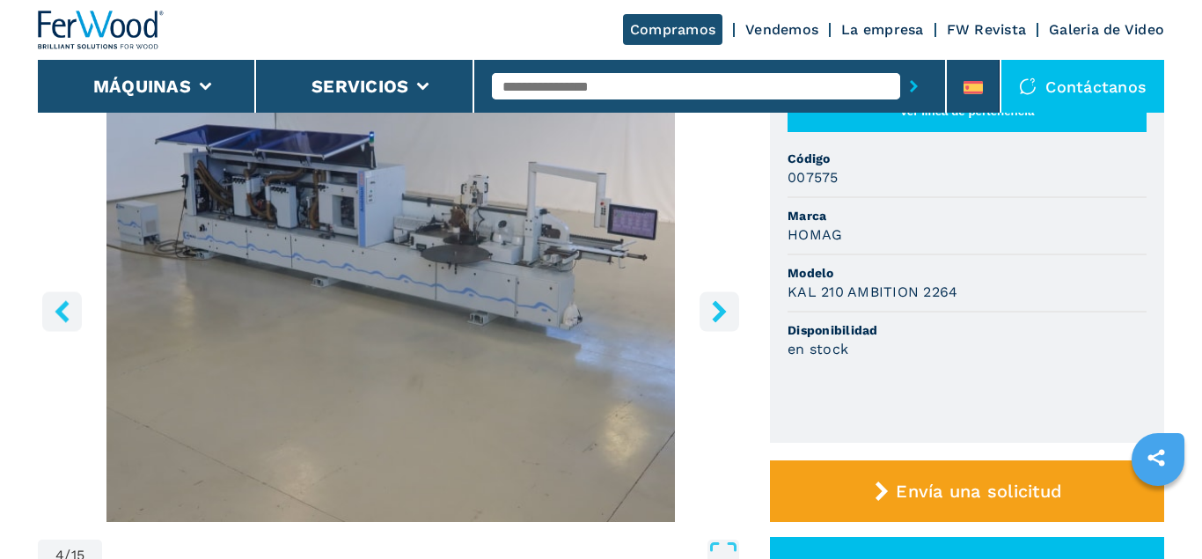
click at [722, 309] on icon "right-button" at bounding box center [719, 311] width 14 height 22
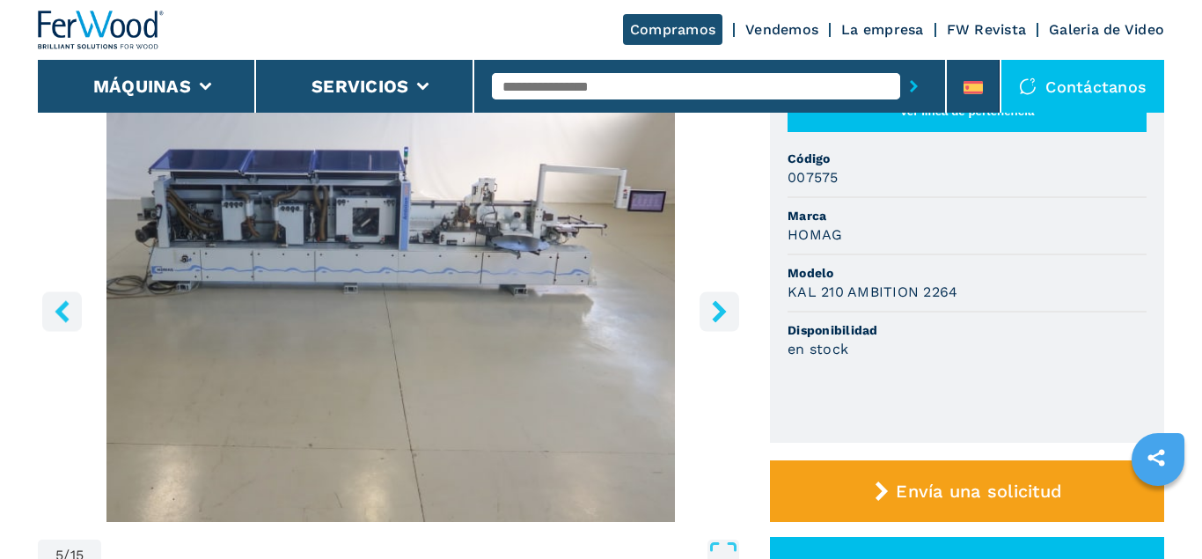
click at [722, 309] on icon "right-button" at bounding box center [719, 311] width 14 height 22
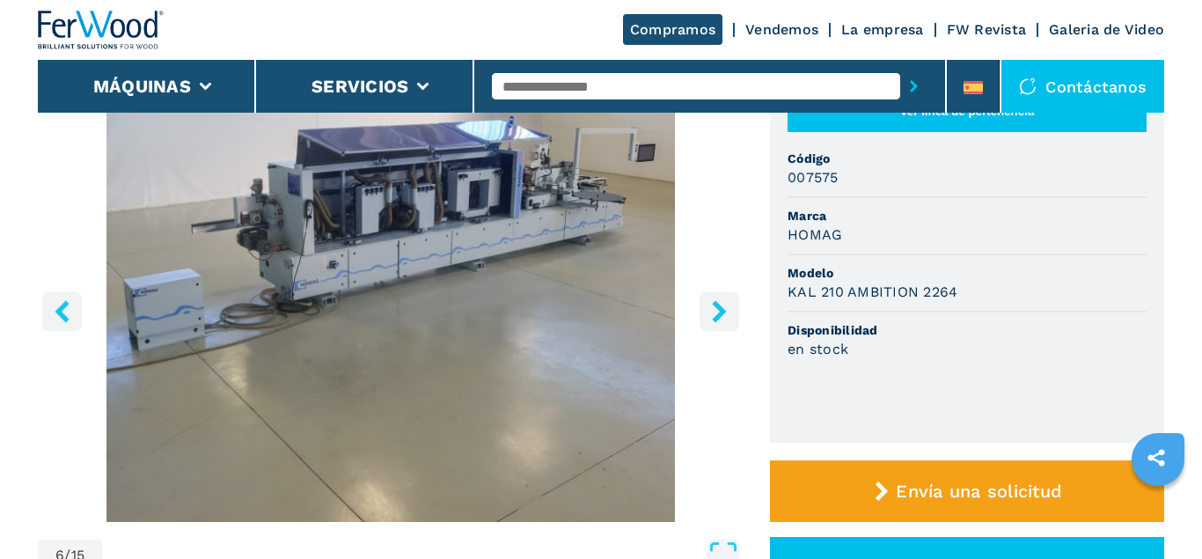
click at [722, 309] on icon "right-button" at bounding box center [719, 311] width 14 height 22
